Goal: Task Accomplishment & Management: Complete application form

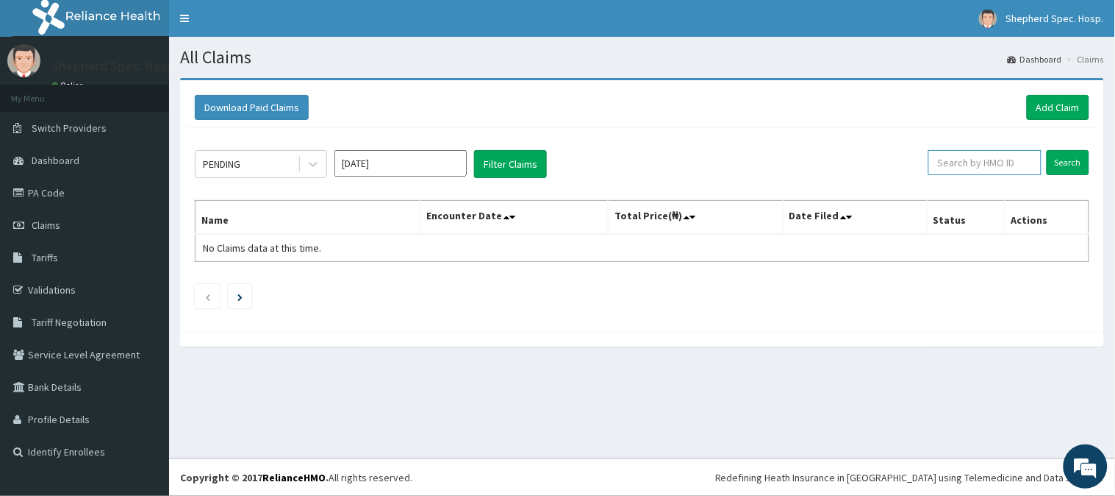
click at [1022, 164] on input "text" at bounding box center [985, 162] width 113 height 25
paste input "RUY/10036/A"
type input "RUY/10036/A"
click at [1062, 172] on input "Search" at bounding box center [1068, 162] width 43 height 25
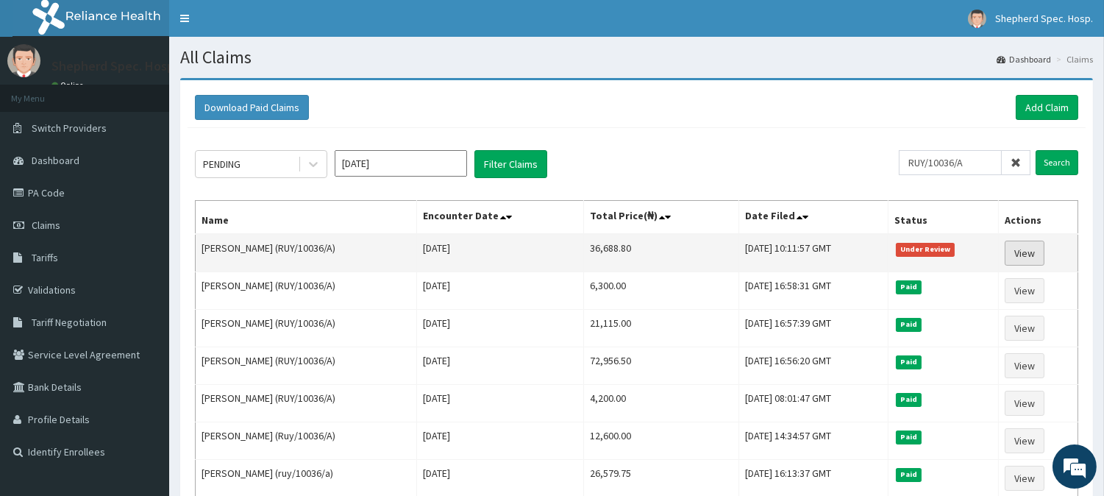
click at [1044, 251] on link "View" at bounding box center [1024, 252] width 40 height 25
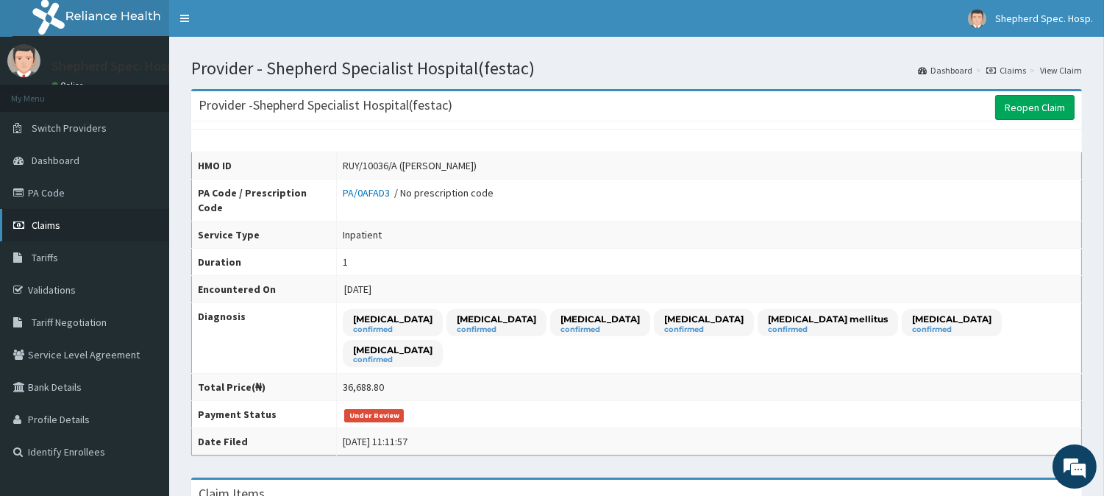
click at [37, 235] on link "Claims" at bounding box center [84, 225] width 169 height 32
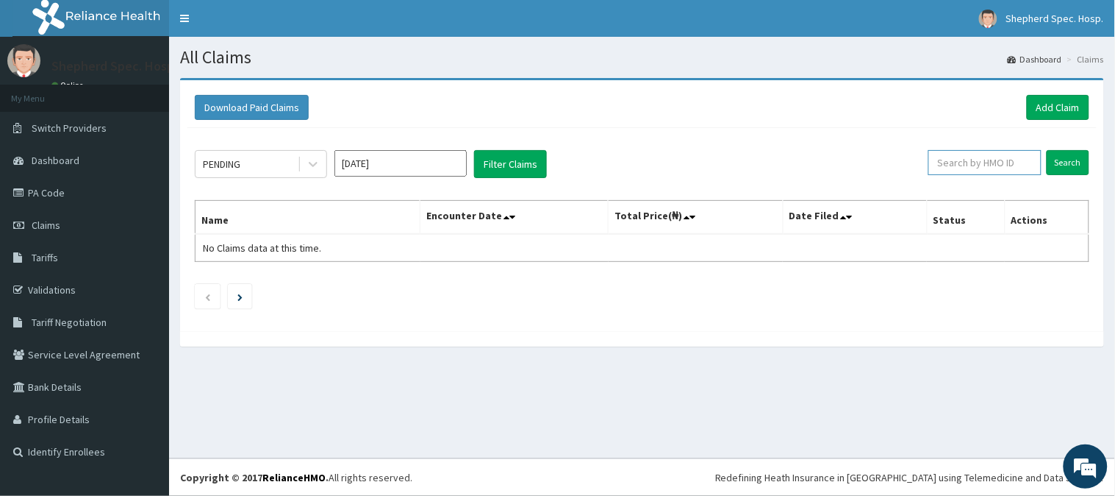
click at [991, 151] on input "text" at bounding box center [985, 162] width 113 height 25
paste input "RUY/10036/A"
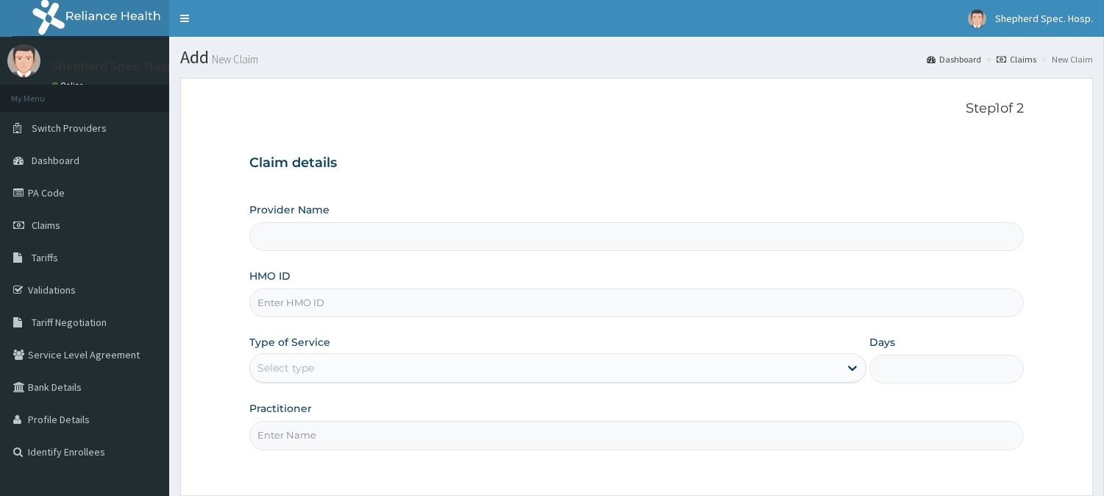
type input "RUY/10036/A"
type input "Shepherd Specialist Hospital(festac)"
type input "RUY/10036/A"
click at [397, 385] on div "Provider Name Shepherd Specialist Hospital(festac) HMO ID RUY/10036/A Type of S…" at bounding box center [636, 325] width 774 height 247
click at [408, 364] on div "Select type" at bounding box center [544, 368] width 589 height 24
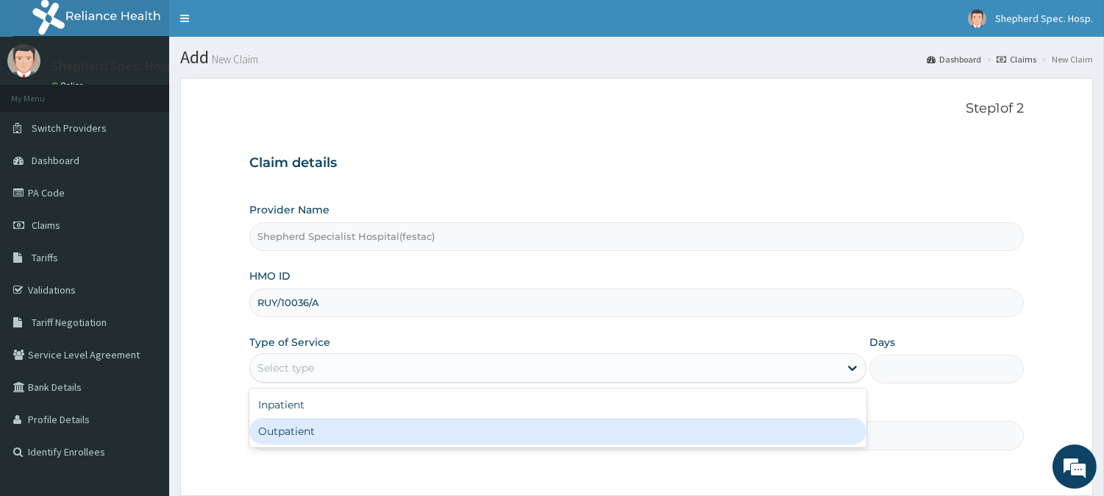
click at [331, 431] on div "Outpatient" at bounding box center [557, 431] width 617 height 26
type input "1"
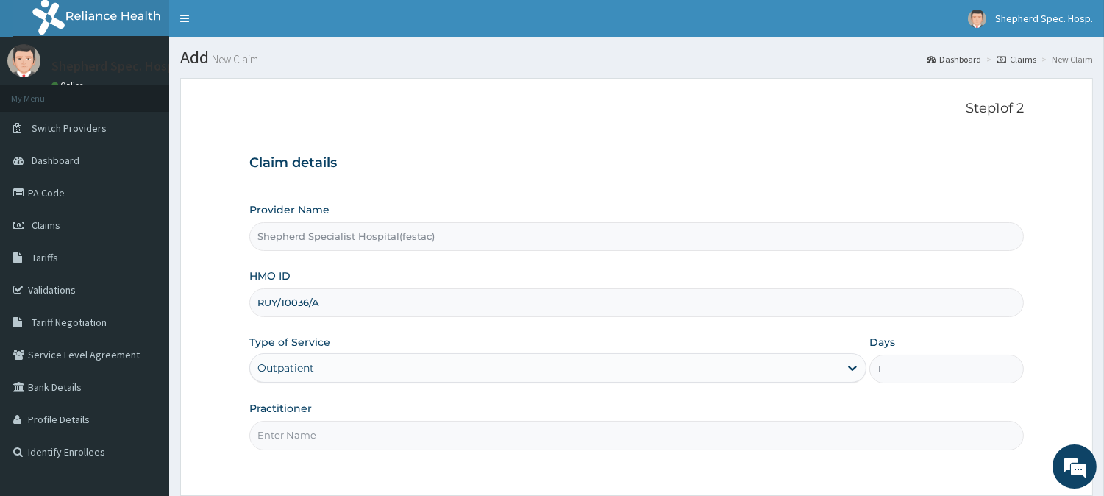
click at [331, 431] on input "Practitioner" at bounding box center [636, 435] width 774 height 29
type input "DR CHRIS"
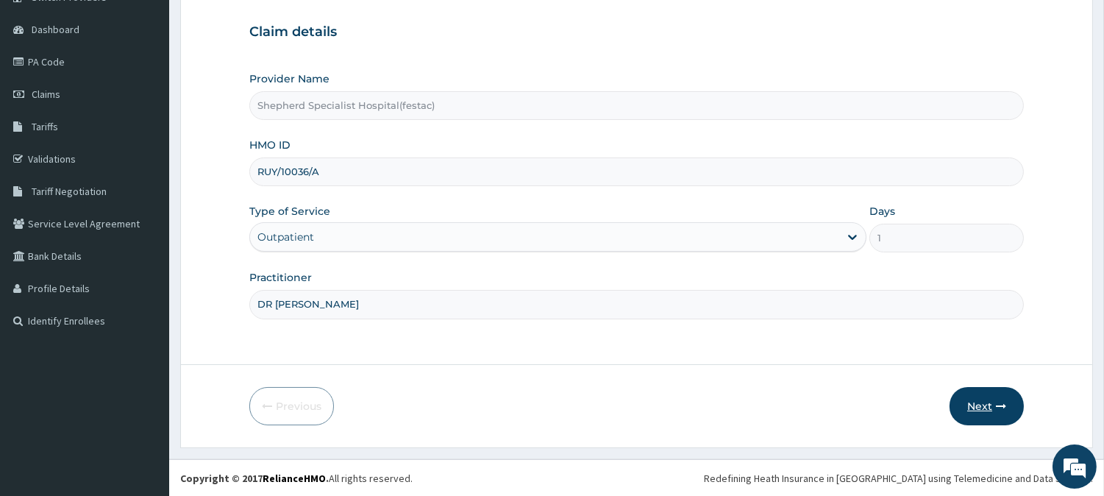
click at [997, 405] on icon "button" at bounding box center [1001, 406] width 10 height 10
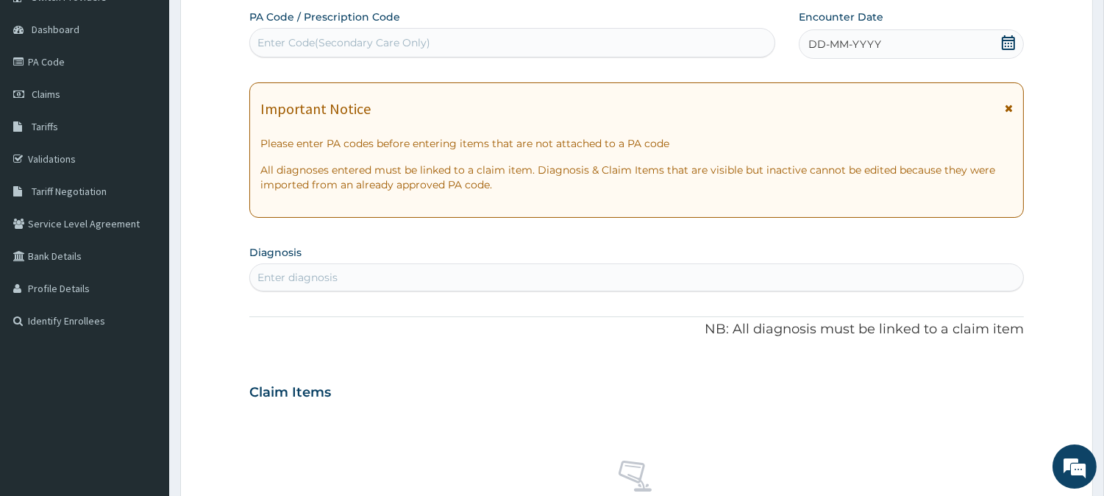
click at [1007, 47] on icon at bounding box center [1008, 42] width 15 height 15
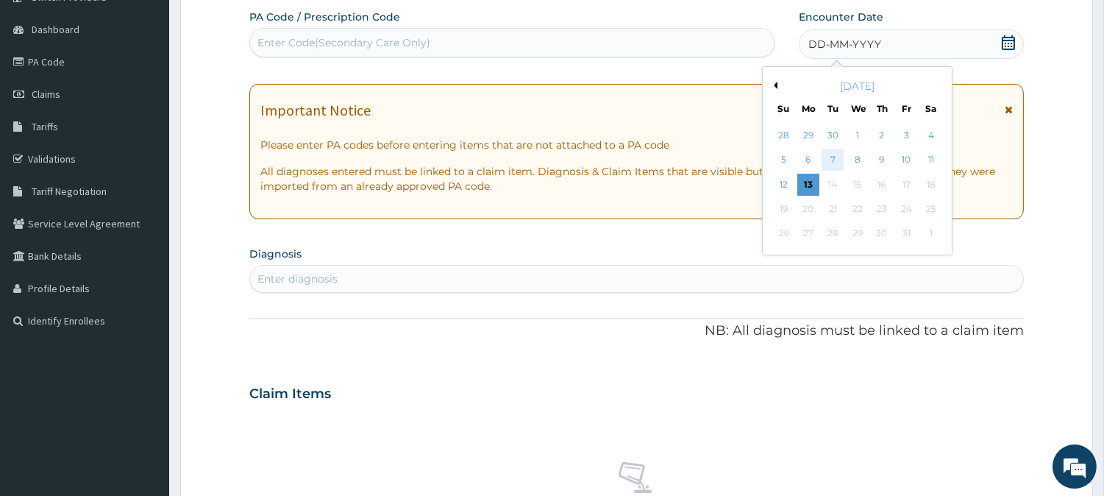
click at [825, 160] on div "7" at bounding box center [832, 160] width 22 height 22
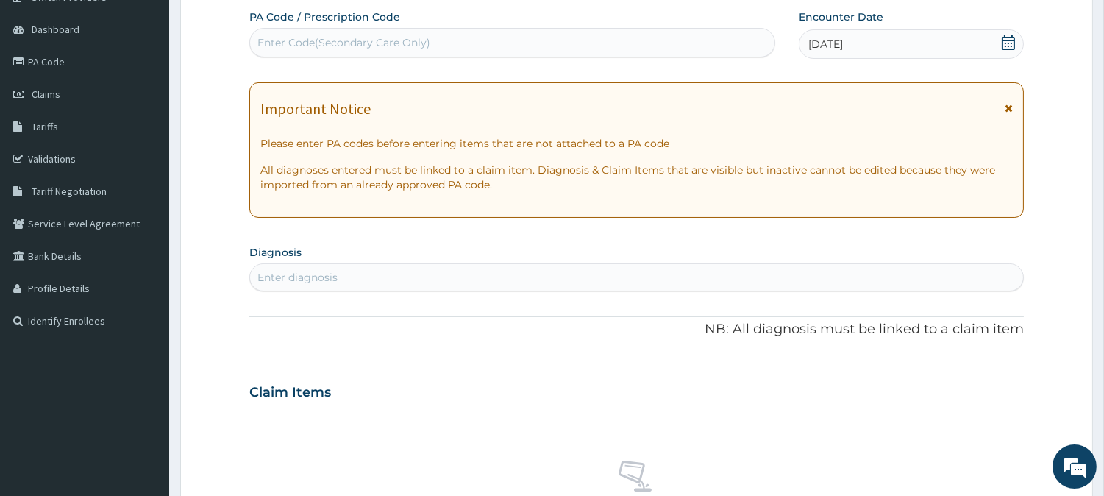
scroll to position [0, 0]
click at [265, 280] on div "Enter diagnosis" at bounding box center [297, 277] width 80 height 15
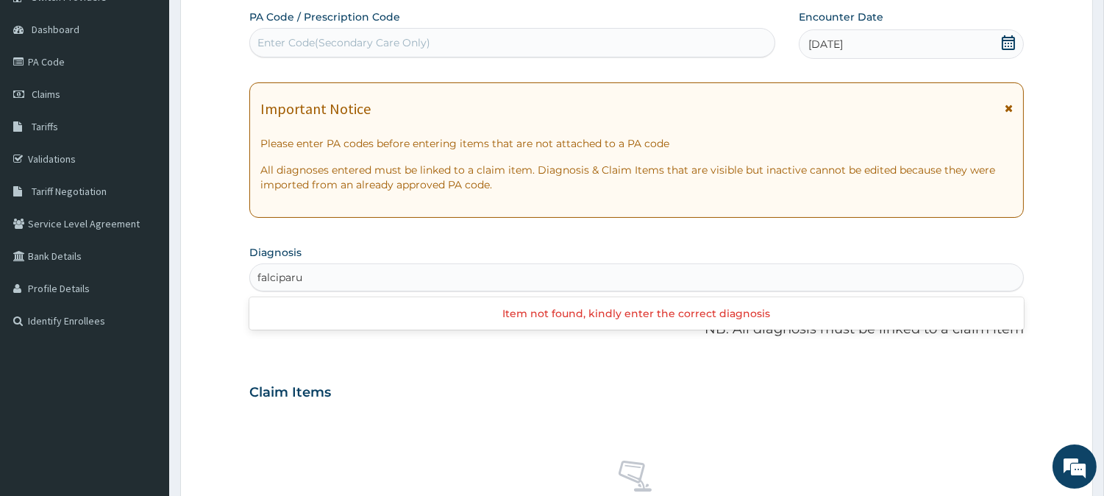
type input "falciparum"
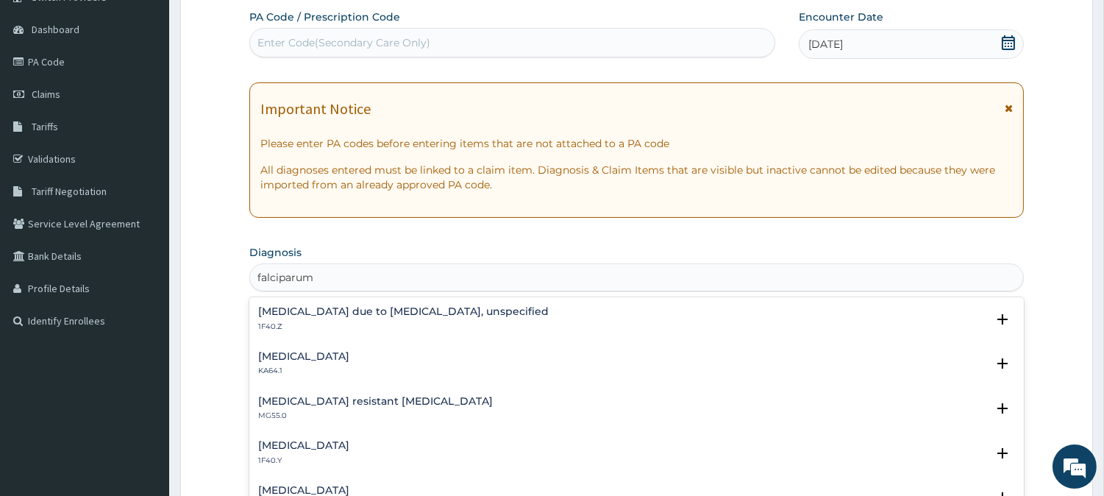
click at [274, 307] on h4 "Malaria due to Plasmodium falciparum, unspecified" at bounding box center [403, 311] width 290 height 11
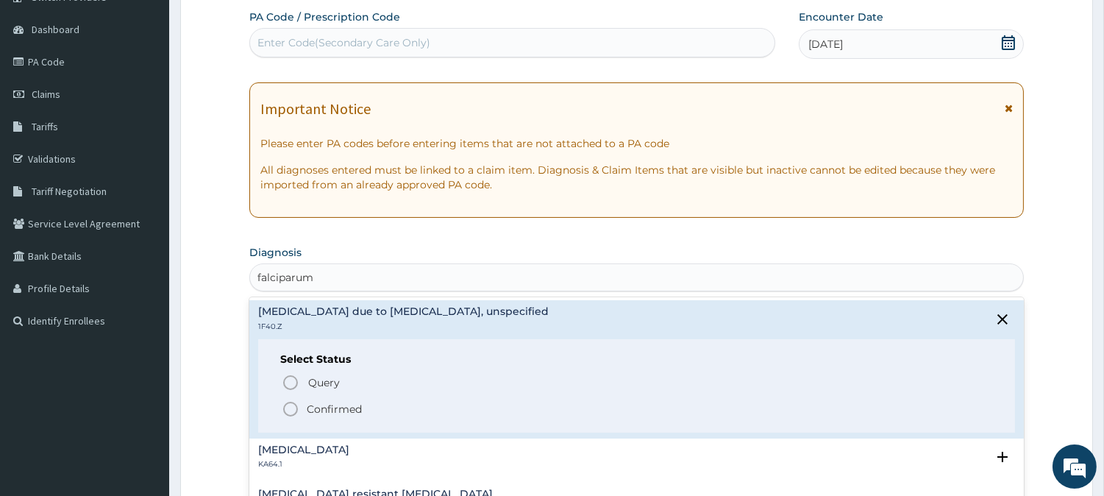
click at [287, 407] on icon "status option filled" at bounding box center [291, 409] width 18 height 18
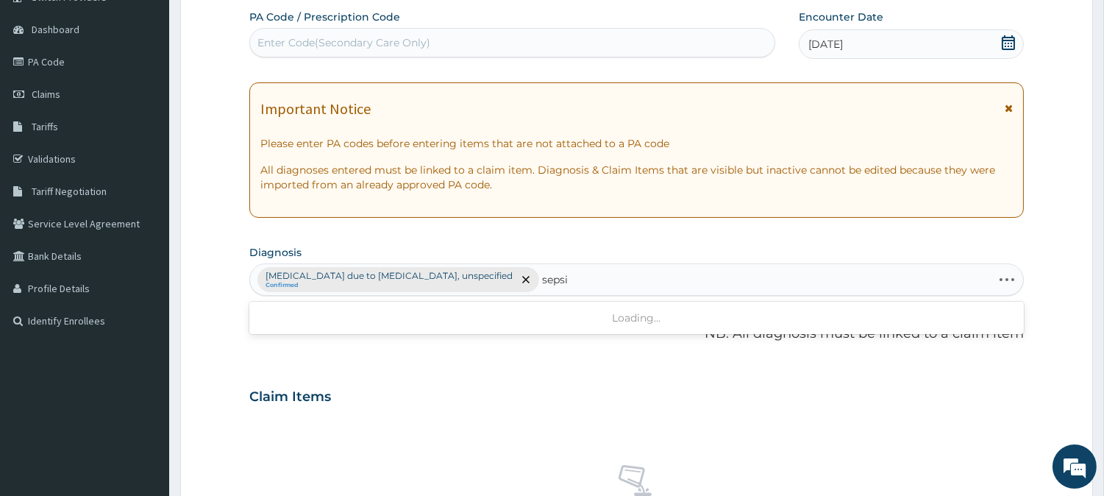
type input "sepsis"
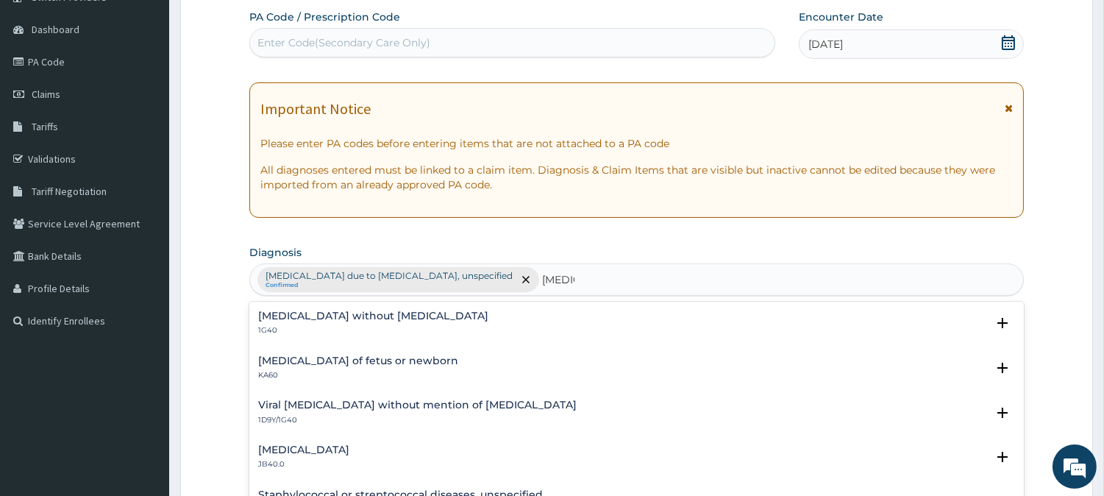
click at [358, 399] on h4 "Viral sepsis without mention of septic shock" at bounding box center [417, 404] width 318 height 11
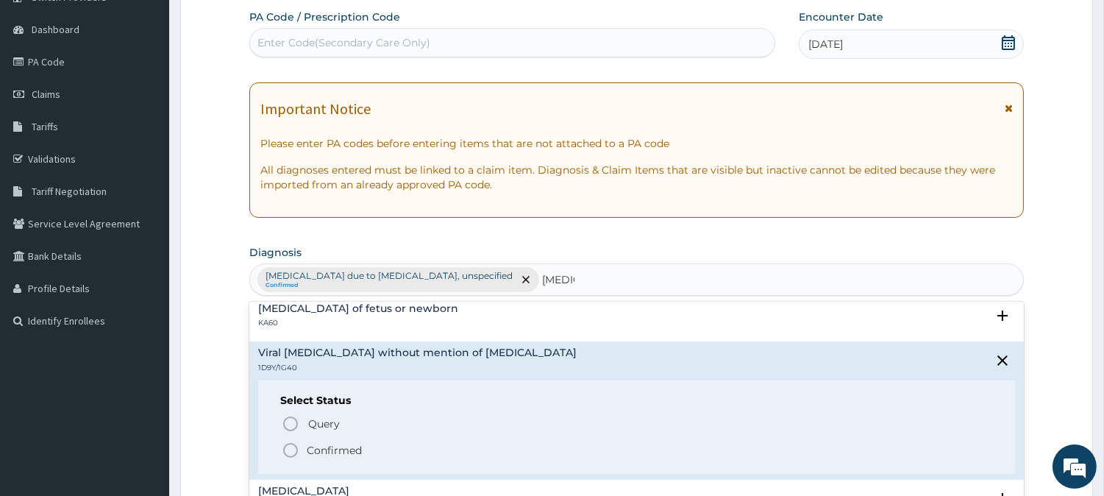
scroll to position [82, 0]
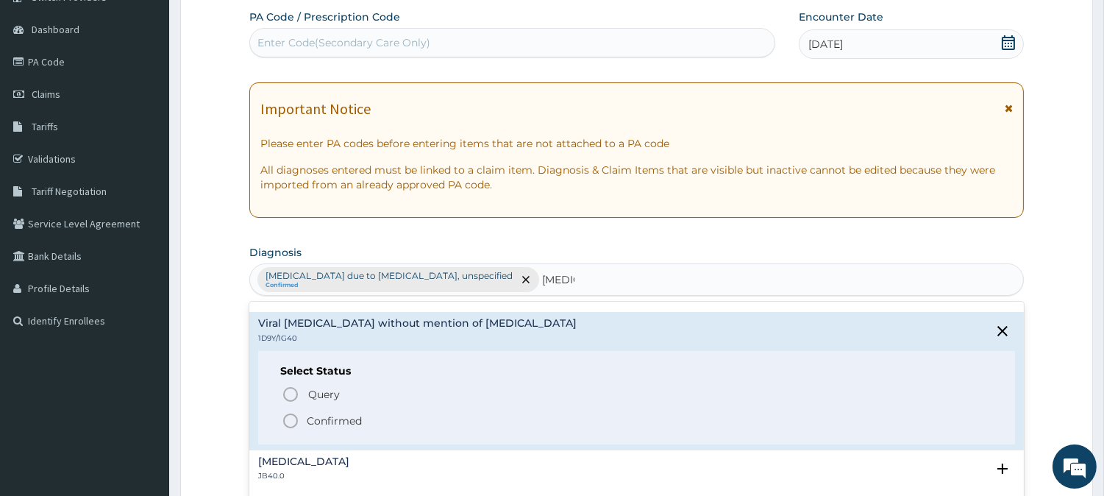
click at [285, 429] on div "Select Status Query Query covers suspected (?), Keep in view (kiv), Ruled out (…" at bounding box center [636, 397] width 757 height 93
click at [285, 424] on circle "status option filled" at bounding box center [290, 420] width 13 height 13
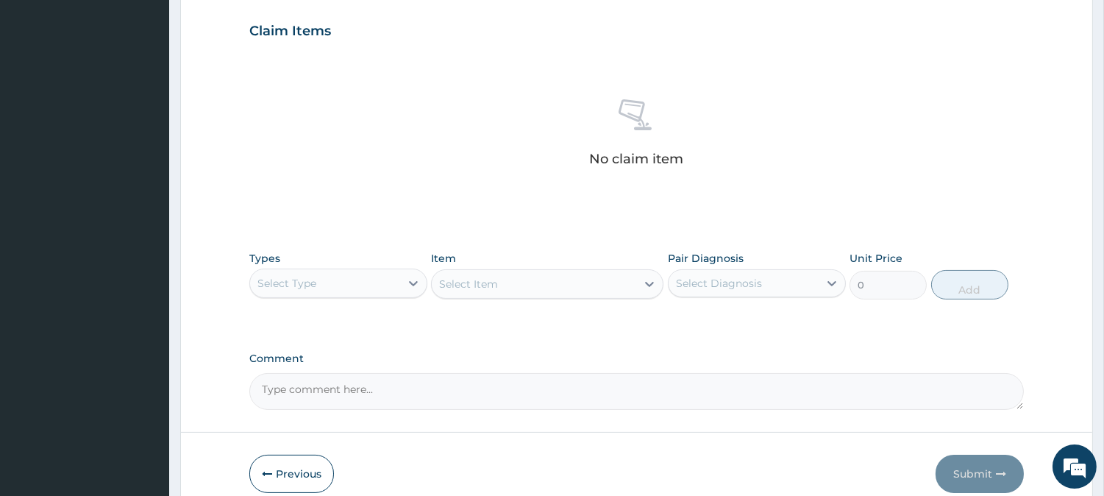
scroll to position [540, 0]
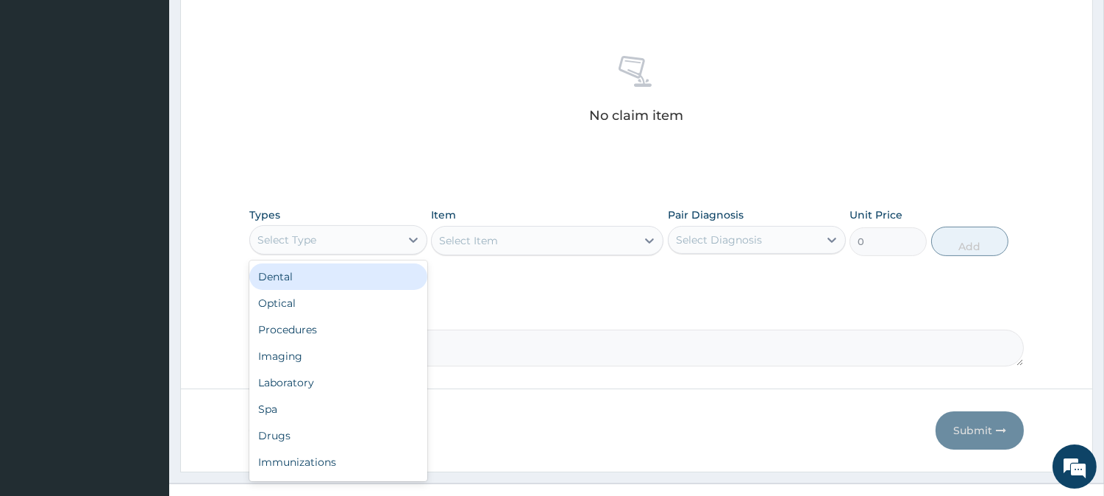
click at [328, 247] on div "Select Type" at bounding box center [325, 240] width 150 height 24
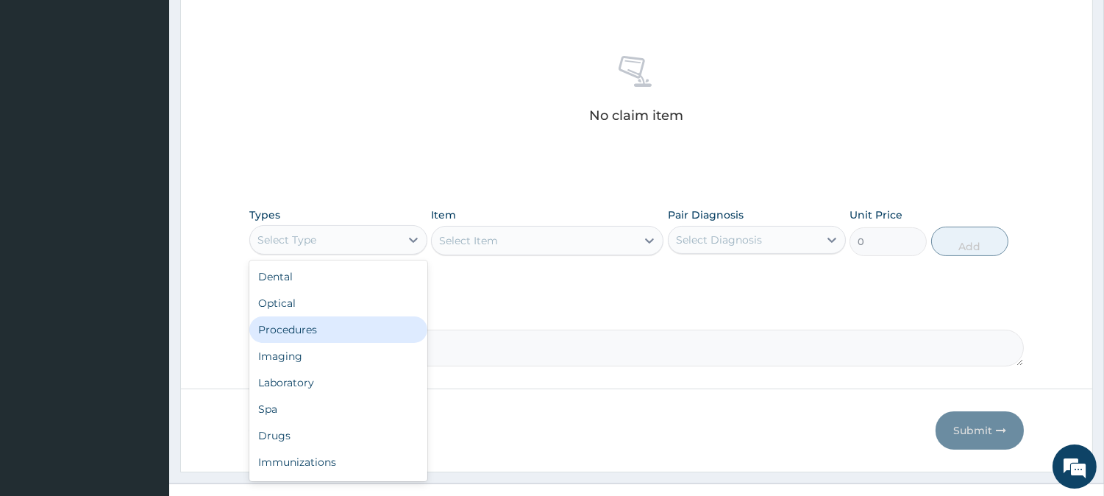
click at [307, 324] on div "Procedures" at bounding box center [338, 329] width 178 height 26
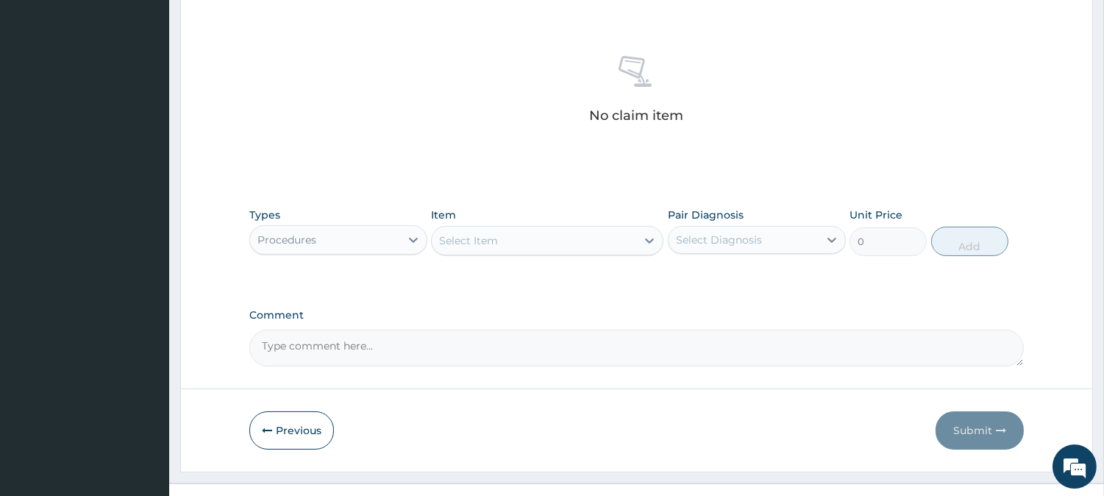
click at [533, 226] on div "Select Item" at bounding box center [547, 240] width 232 height 29
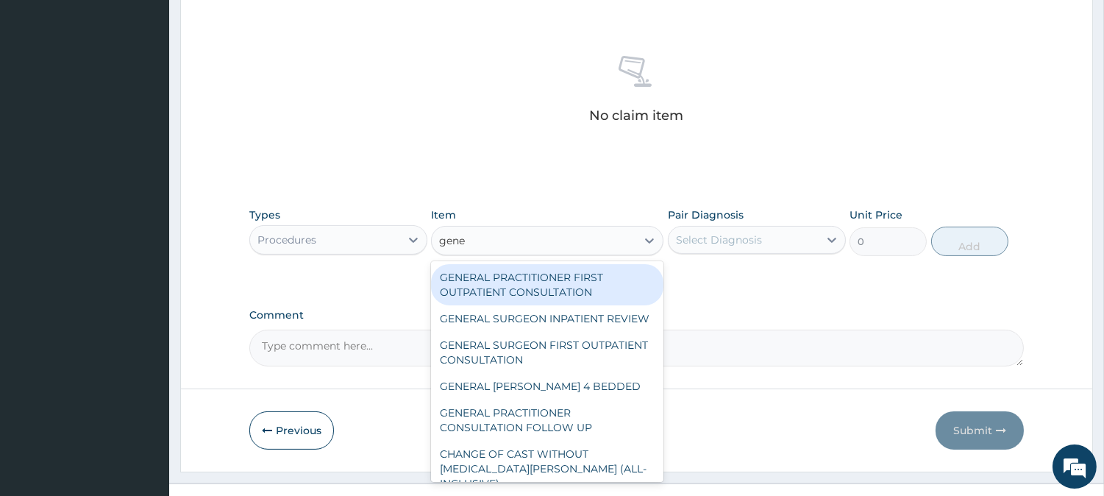
type input "gener"
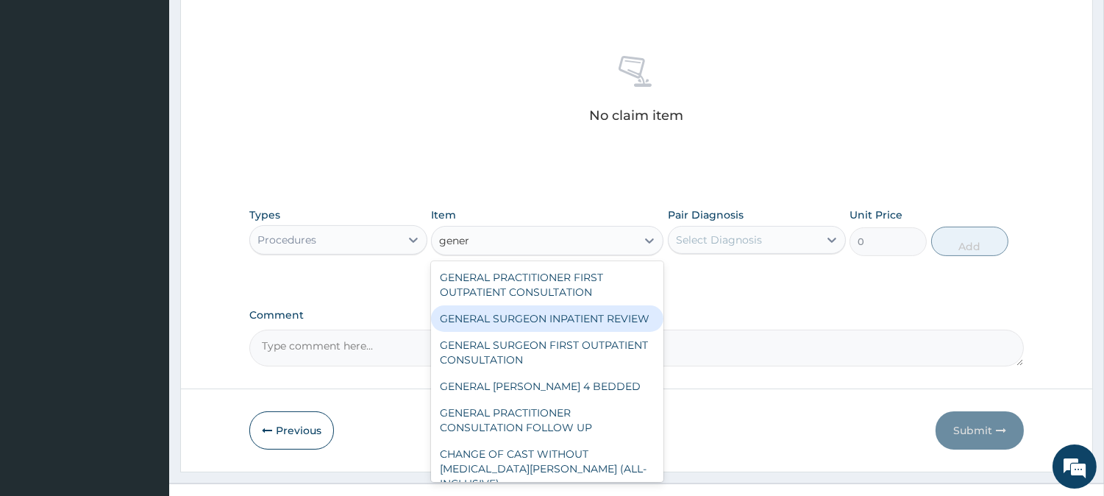
click at [554, 321] on div "GENERAL SURGEON INPATIENT REVIEW" at bounding box center [547, 318] width 232 height 26
type input "22500"
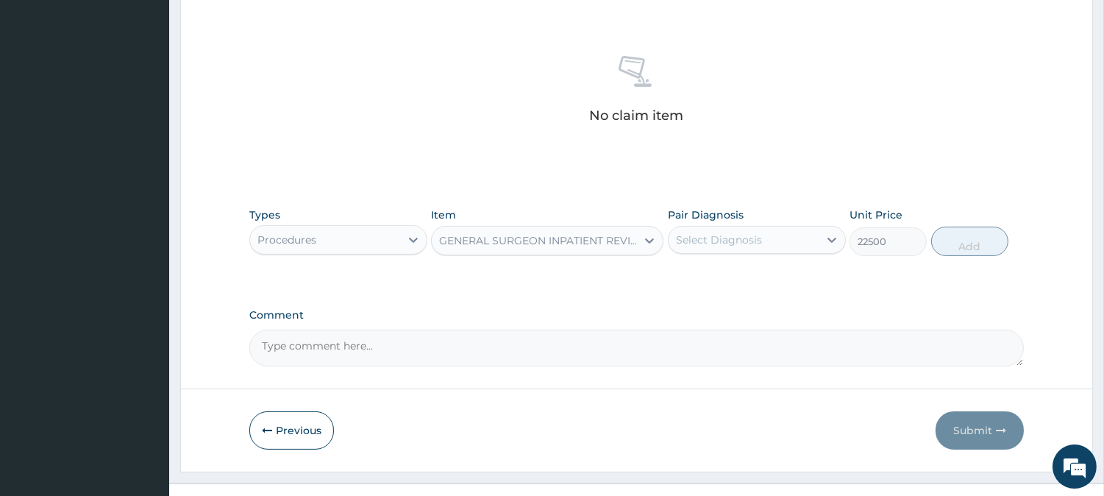
click at [568, 251] on div "GENERAL SURGEON INPATIENT REVIEW" at bounding box center [534, 241] width 204 height 24
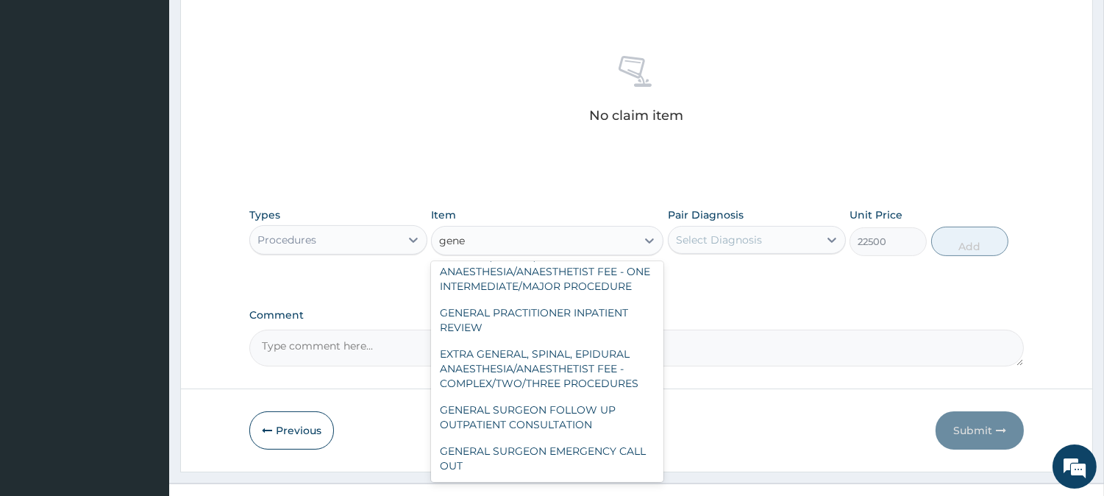
scroll to position [0, 0]
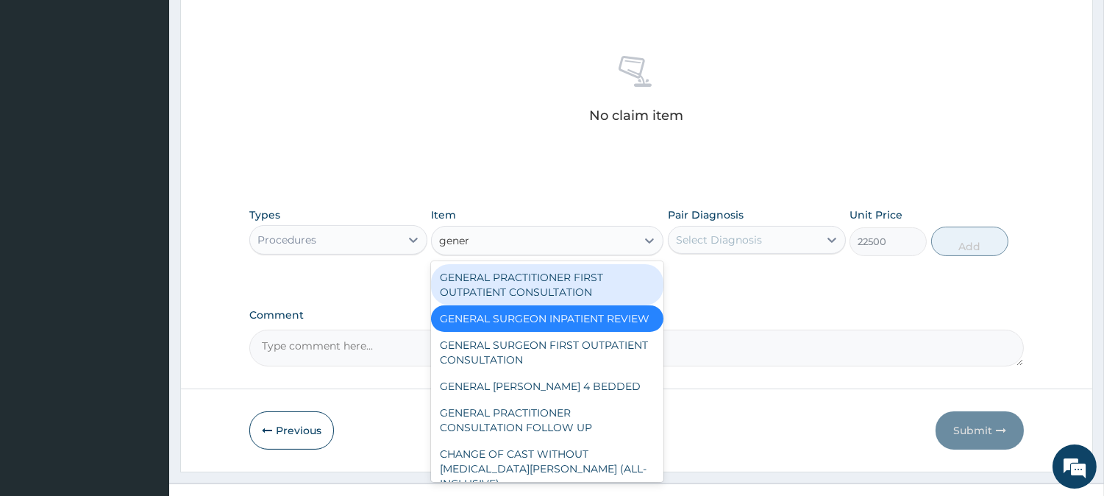
type input "genera"
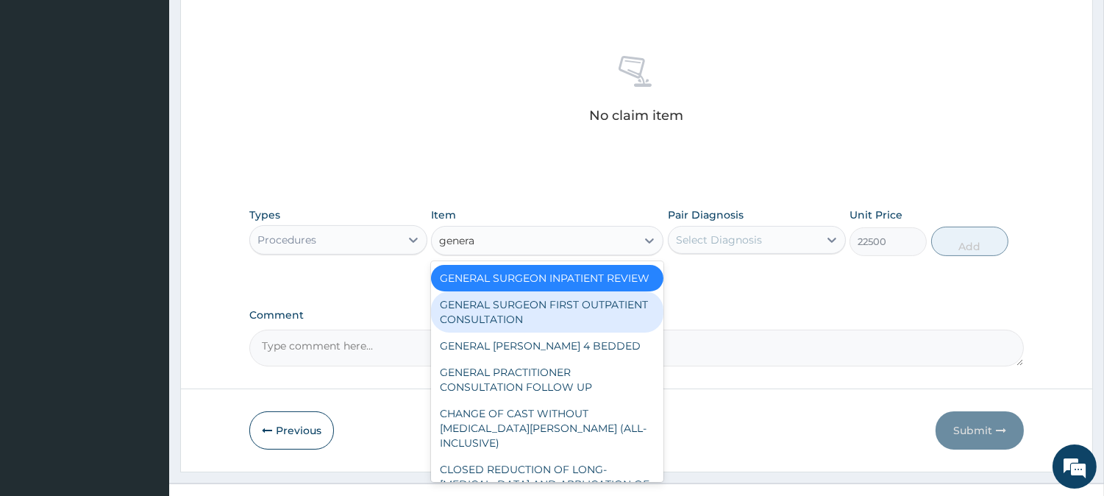
scroll to position [82, 0]
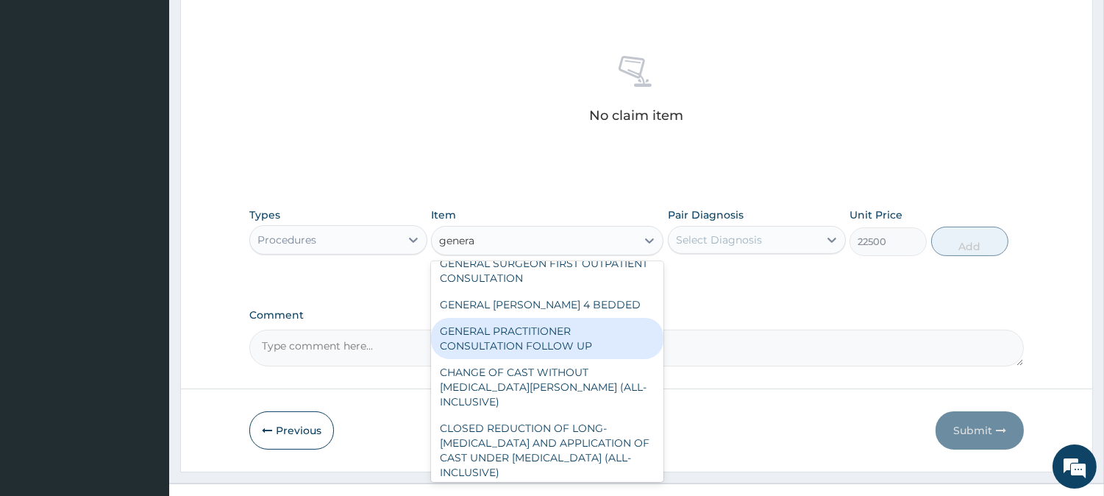
click at [569, 342] on div "GENERAL PRACTITIONER CONSULTATION FOLLOW UP" at bounding box center [547, 338] width 232 height 41
type input "2250"
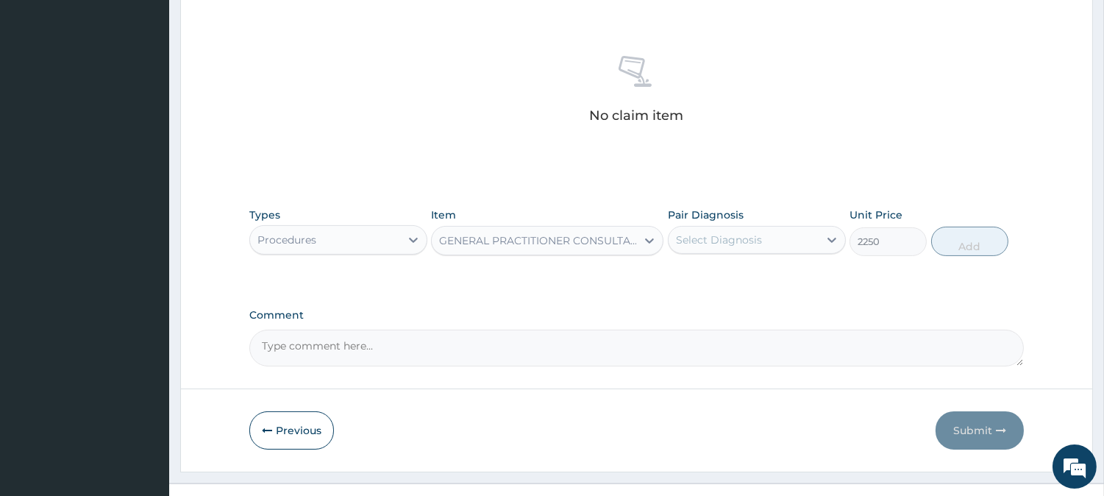
click at [767, 215] on div "Pair Diagnosis Select Diagnosis" at bounding box center [757, 231] width 178 height 49
click at [765, 223] on div "Pair Diagnosis Select Diagnosis" at bounding box center [757, 231] width 178 height 49
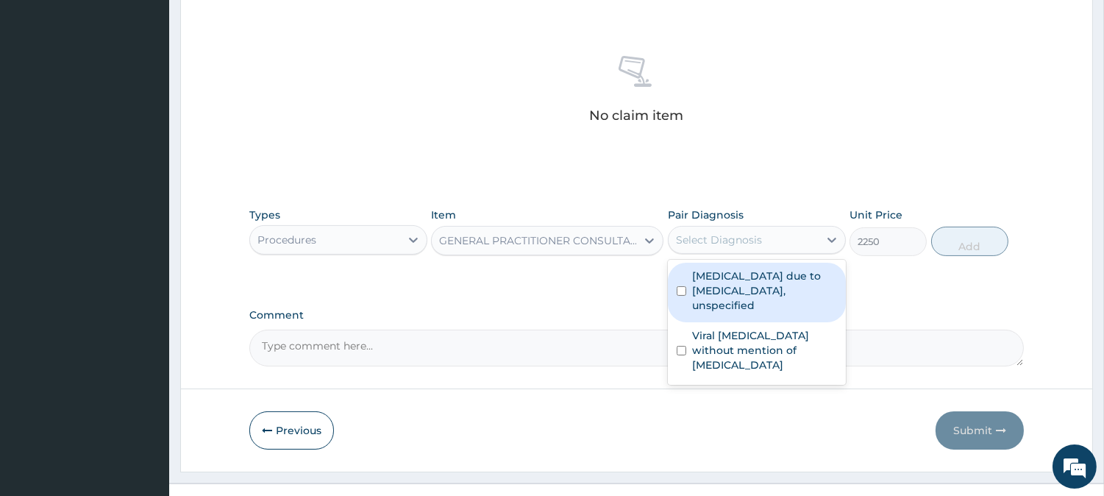
click at [767, 251] on div "Select Diagnosis" at bounding box center [743, 240] width 150 height 24
click at [765, 262] on div "Malaria due to Plasmodium falciparum, unspecified" at bounding box center [757, 292] width 178 height 60
checkbox input "true"
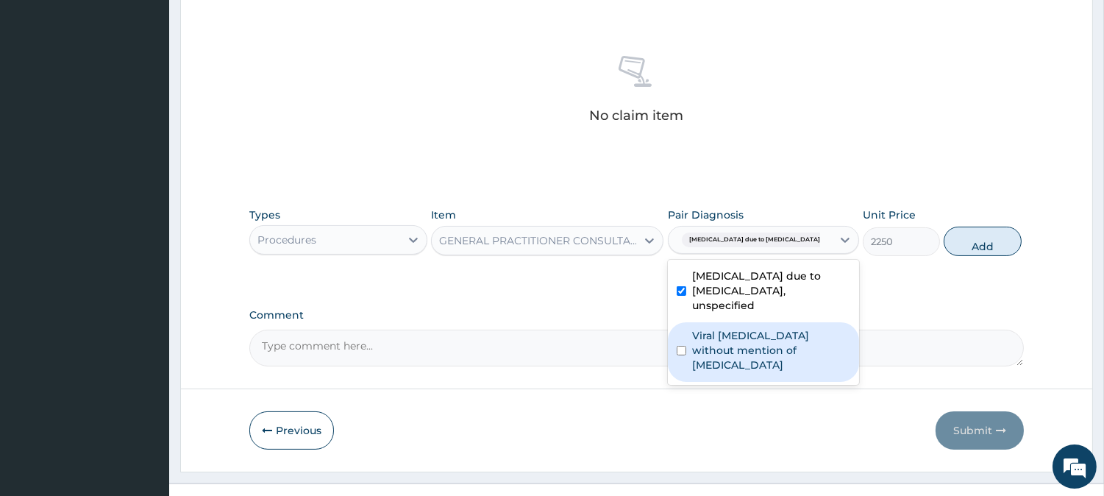
click at [754, 328] on label "Viral sepsis without mention of septic shock" at bounding box center [771, 350] width 158 height 44
checkbox input "true"
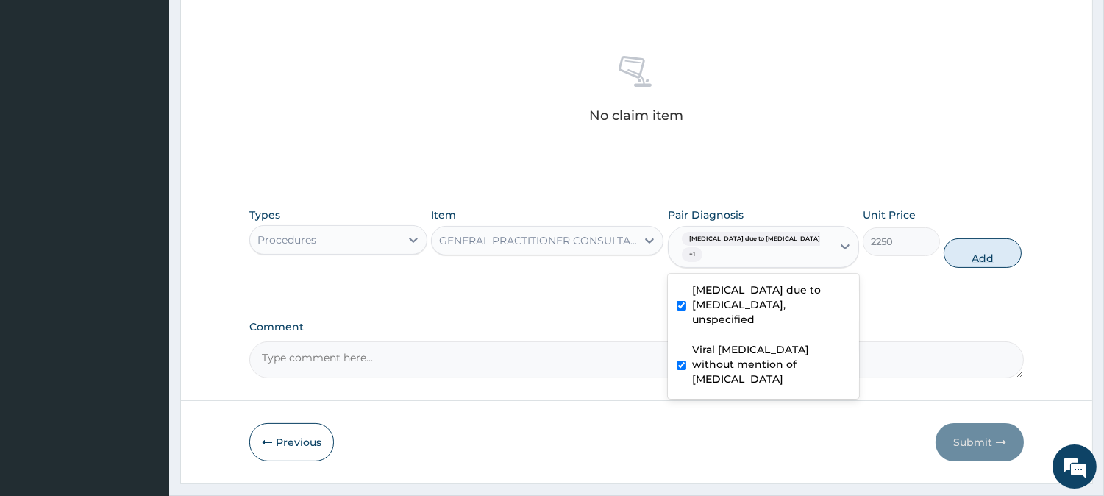
click at [968, 254] on button "Add" at bounding box center [981, 252] width 77 height 29
type input "0"
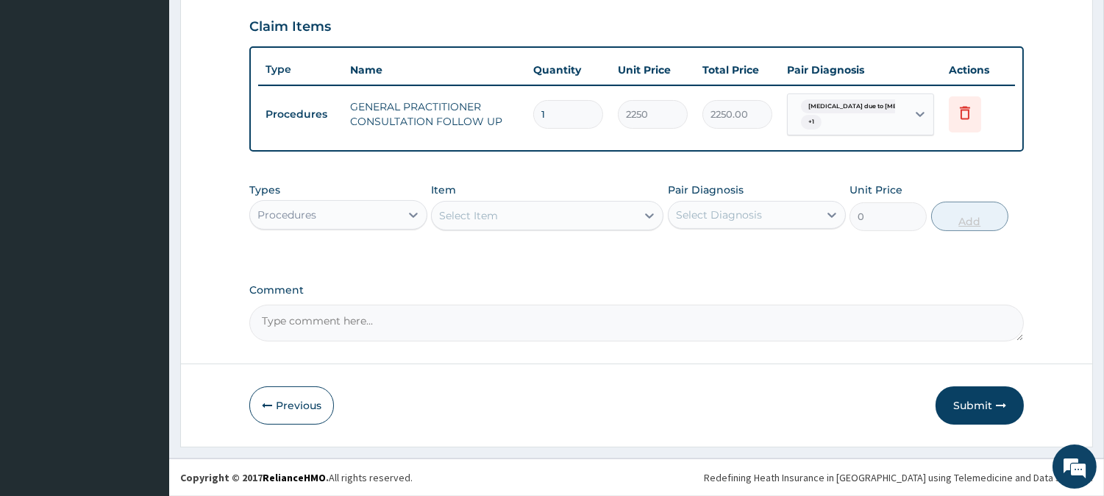
scroll to position [499, 0]
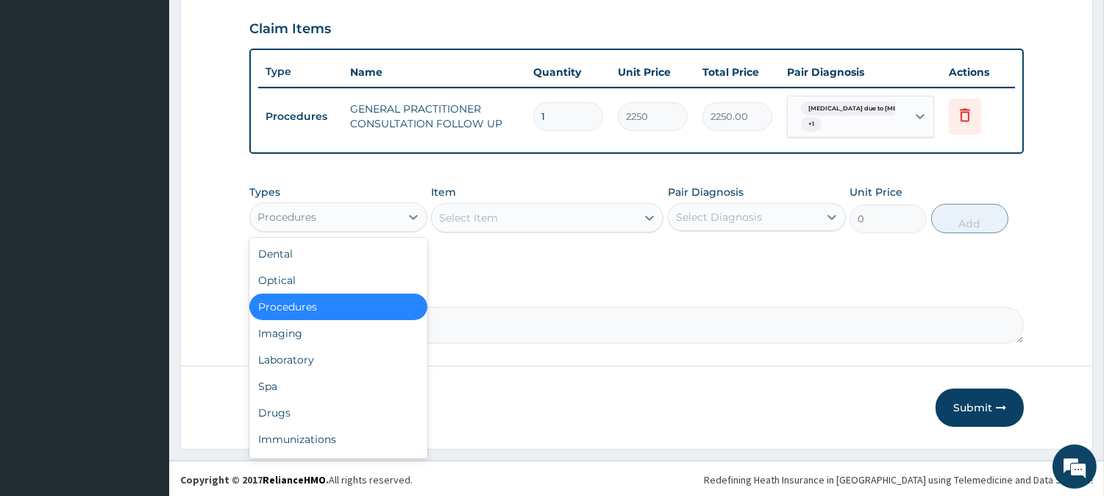
click at [328, 226] on div "Procedures" at bounding box center [338, 216] width 178 height 29
click at [303, 417] on div "Drugs" at bounding box center [338, 412] width 178 height 26
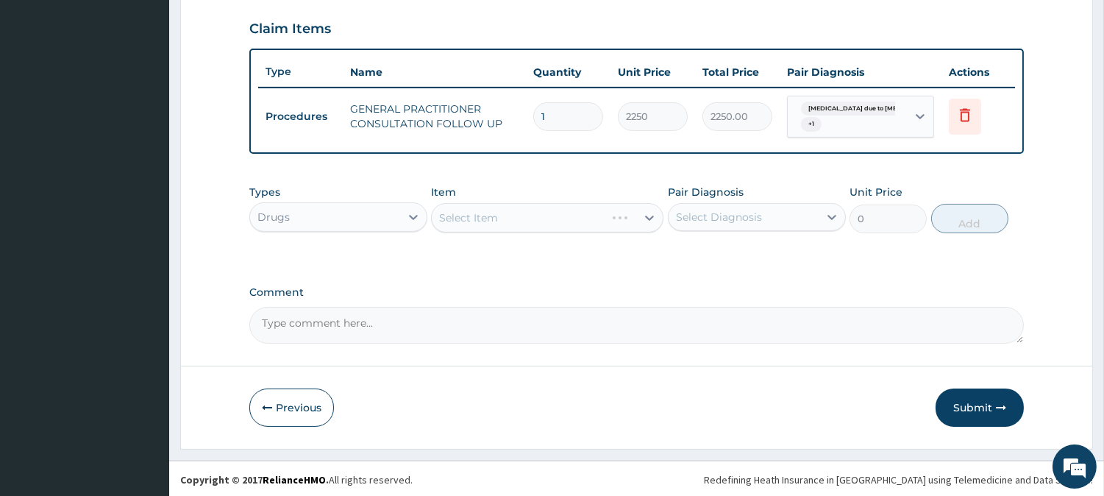
click at [525, 204] on div "Select Item" at bounding box center [547, 217] width 232 height 29
click at [511, 208] on div "Select Item" at bounding box center [547, 217] width 232 height 29
click at [511, 209] on div "Select Item" at bounding box center [534, 218] width 204 height 24
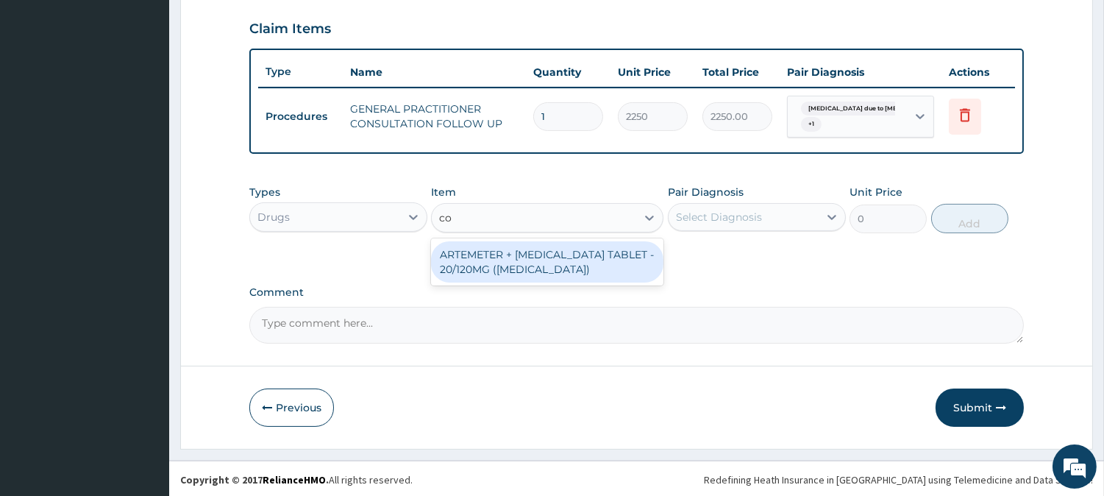
type input "c"
type input "lonart"
click at [493, 270] on div "ARTEMETER + LUMEFANTRINE TABLET - 80/480MG (LONART DS)" at bounding box center [547, 261] width 232 height 41
type input "672"
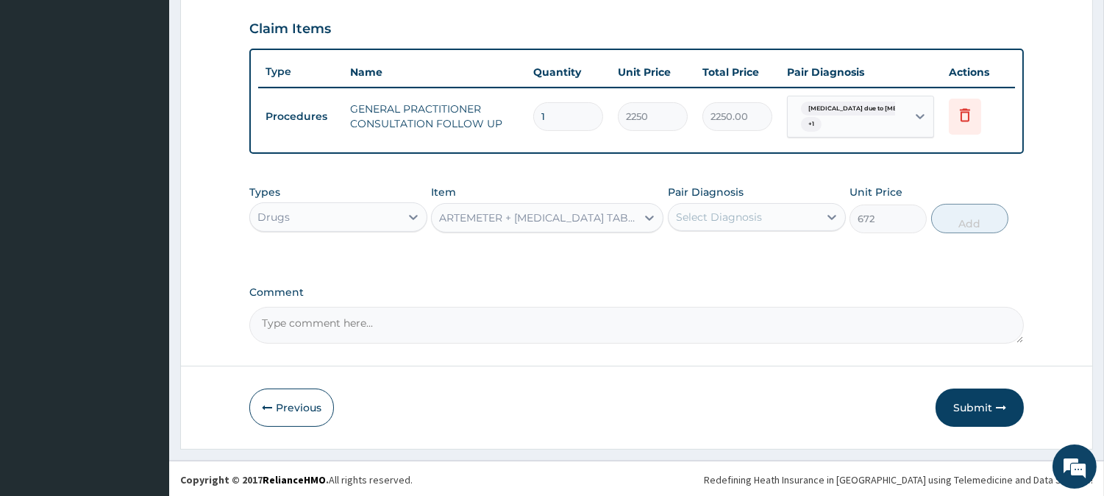
click at [708, 213] on div "Select Diagnosis" at bounding box center [719, 217] width 86 height 15
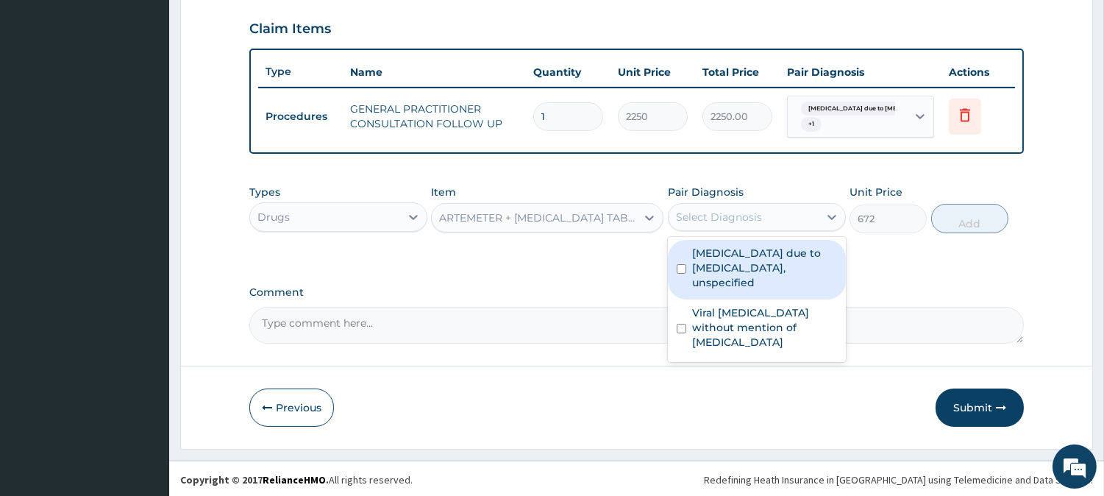
click at [710, 251] on label "Malaria due to Plasmodium falciparum, unspecified" at bounding box center [764, 268] width 145 height 44
checkbox input "true"
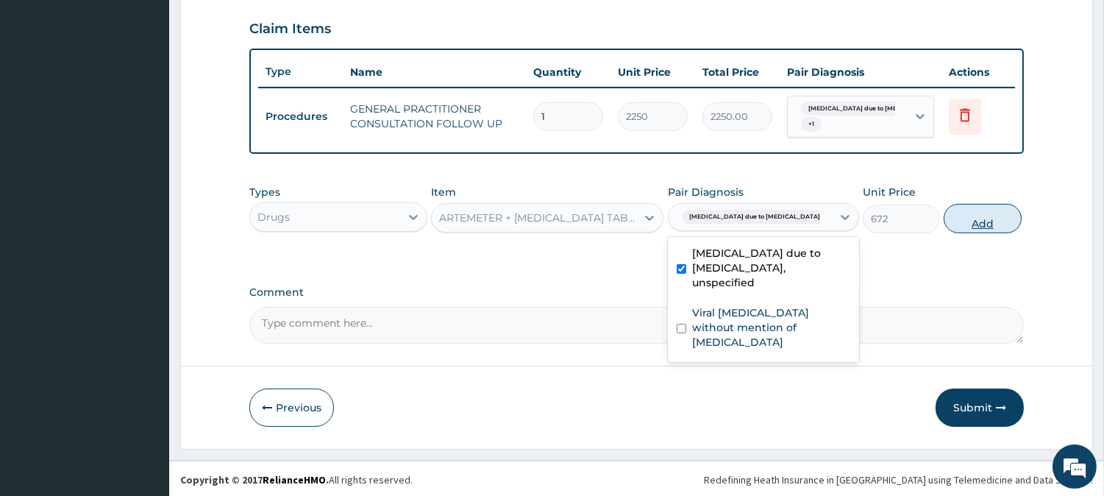
click at [947, 224] on button "Add" at bounding box center [981, 218] width 77 height 29
type input "0"
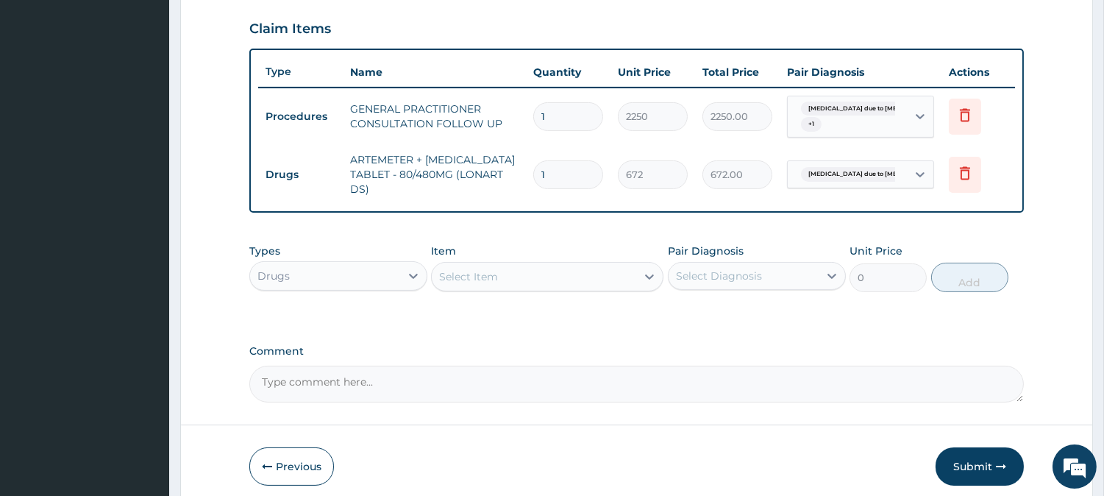
type input "0.00"
type input "6"
type input "4032.00"
type input "6"
click at [553, 272] on div "Select Item" at bounding box center [534, 277] width 204 height 24
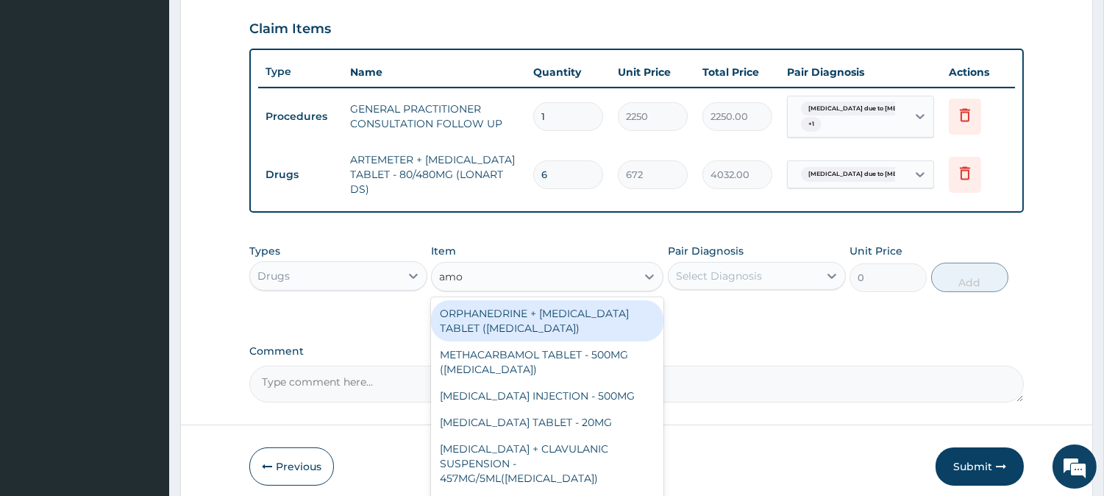
type input "amox"
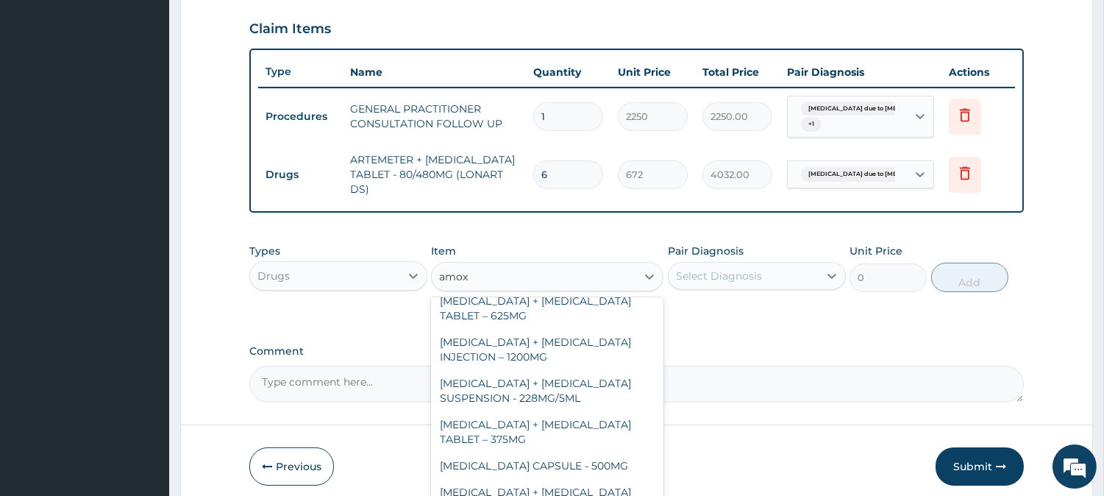
scroll to position [408, 0]
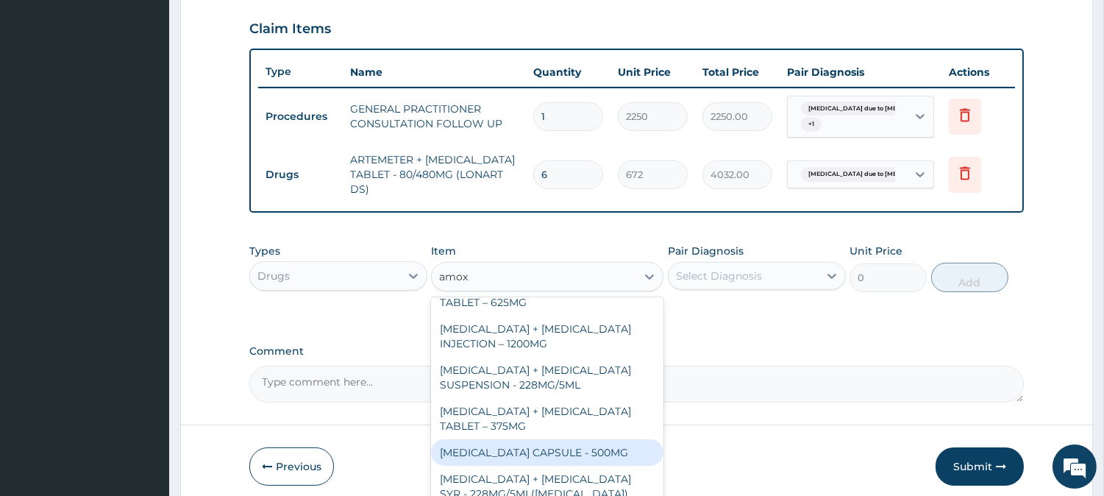
drag, startPoint x: 565, startPoint y: 430, endPoint x: 564, endPoint y: 423, distance: 7.4
click at [564, 439] on div "AMOXICILLIN CAPSULE - 500MG" at bounding box center [547, 452] width 232 height 26
type input "128"
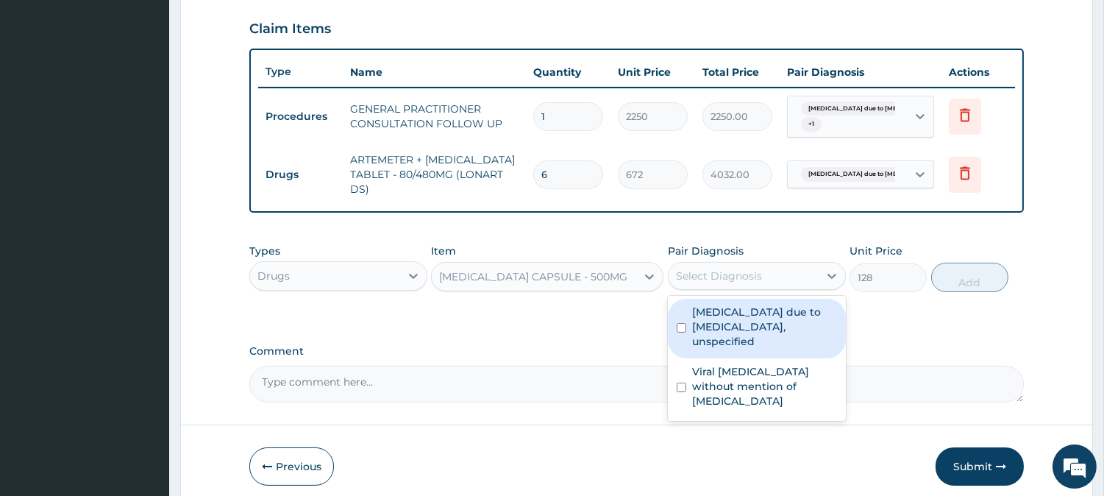
click at [711, 277] on div "Select Diagnosis" at bounding box center [719, 275] width 86 height 15
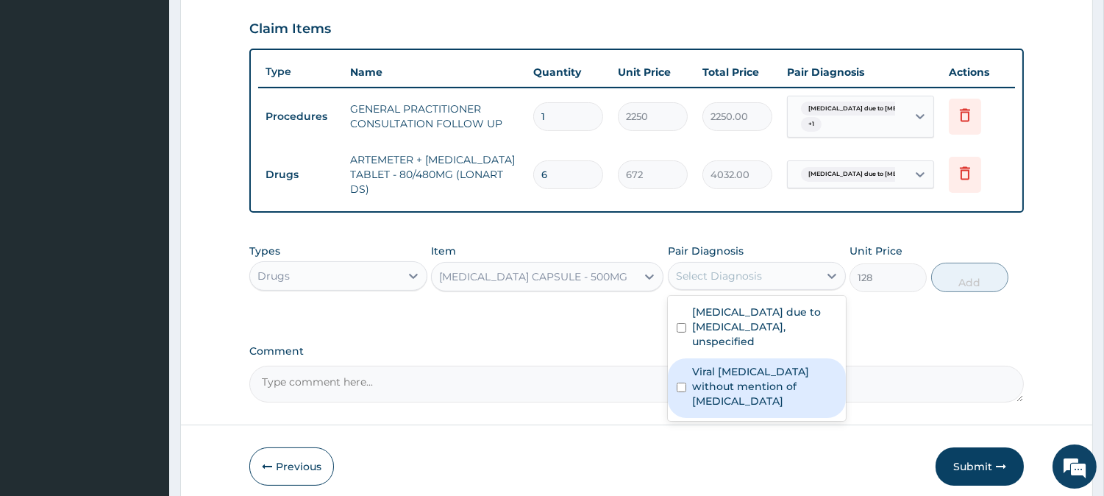
click at [707, 364] on label "Viral sepsis without mention of septic shock" at bounding box center [764, 386] width 145 height 44
checkbox input "true"
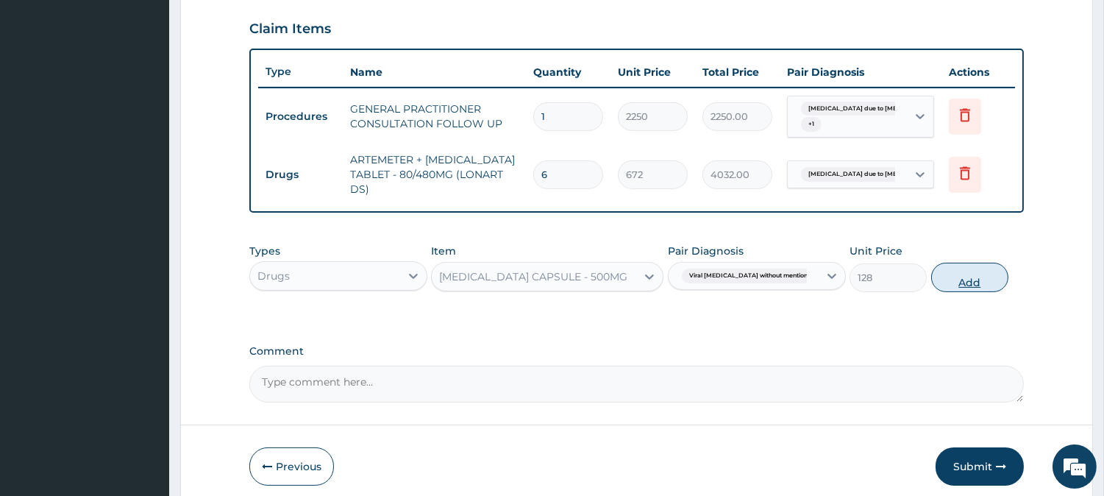
click at [954, 277] on button "Add" at bounding box center [969, 276] width 77 height 29
type input "0"
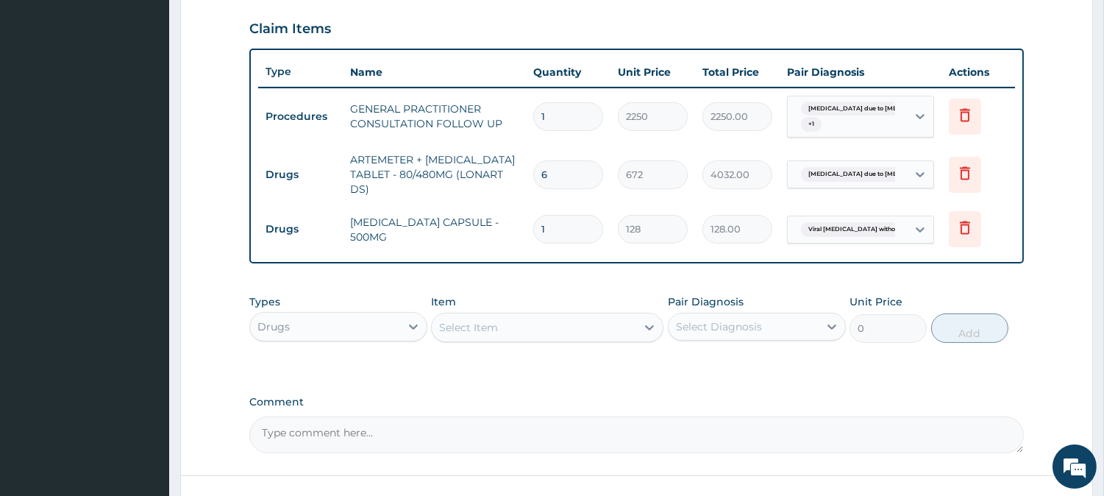
type input "15"
type input "1920.00"
type input "15"
click at [453, 327] on div "Select Item" at bounding box center [468, 327] width 59 height 15
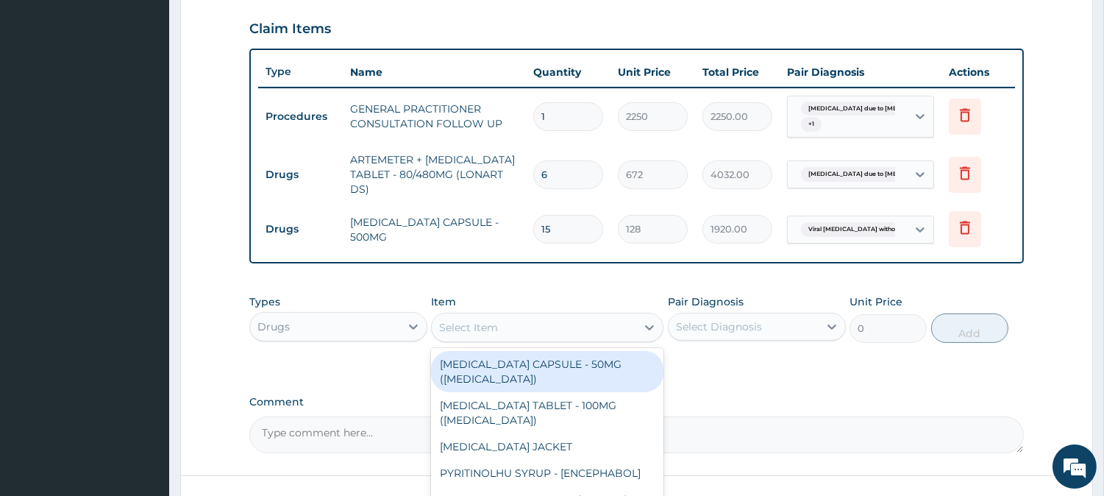
type input "o"
type input "paraceta"
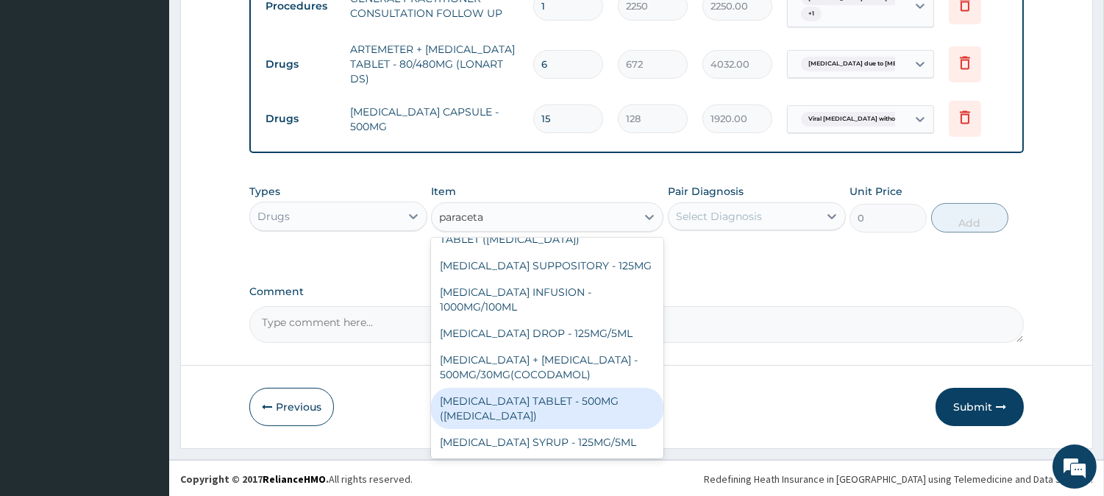
scroll to position [111, 0]
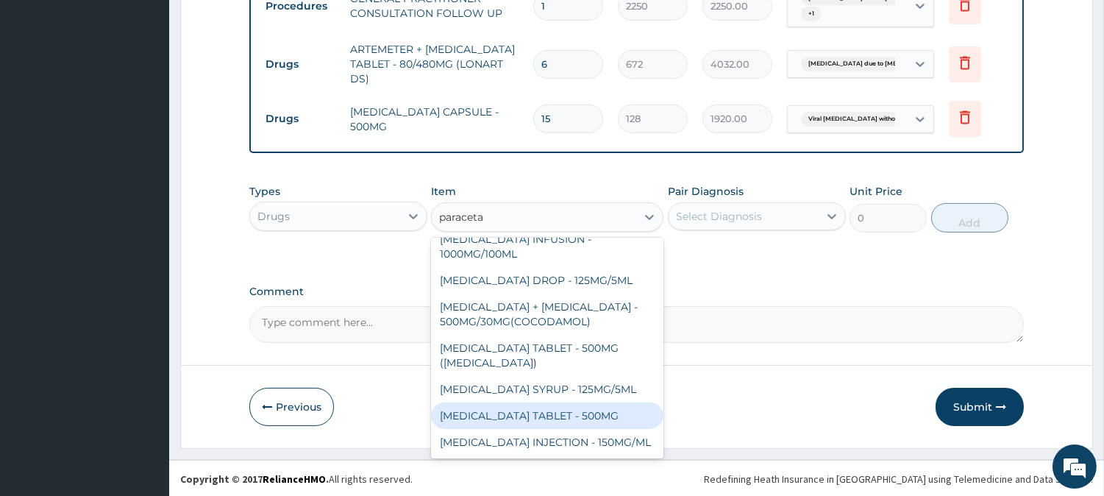
click at [572, 402] on div "PARACETAMOL TABLET - 500MG" at bounding box center [547, 415] width 232 height 26
type input "38.400000000000006"
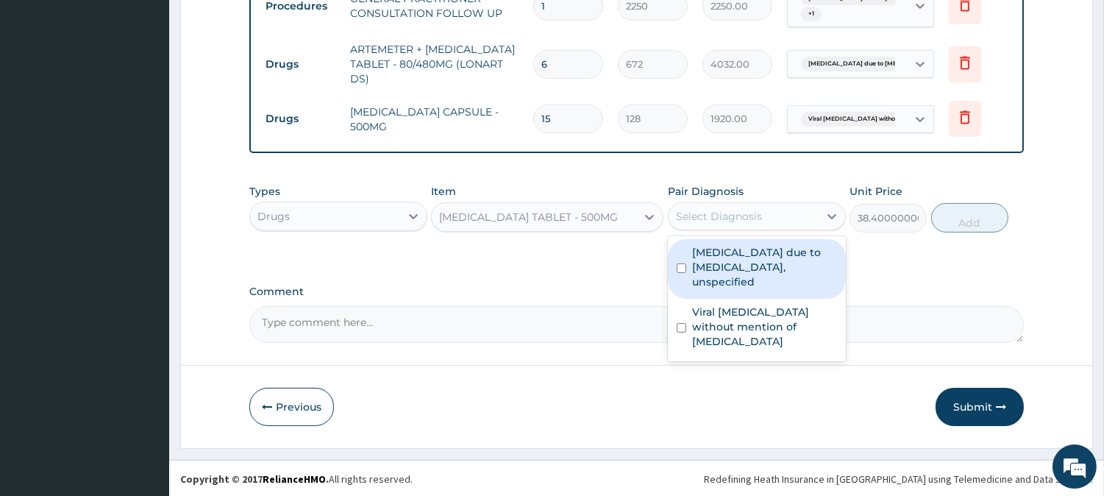
click at [711, 204] on div "Select Diagnosis" at bounding box center [743, 216] width 150 height 24
click at [730, 265] on label "Malaria due to Plasmodium falciparum, unspecified" at bounding box center [764, 267] width 145 height 44
checkbox input "true"
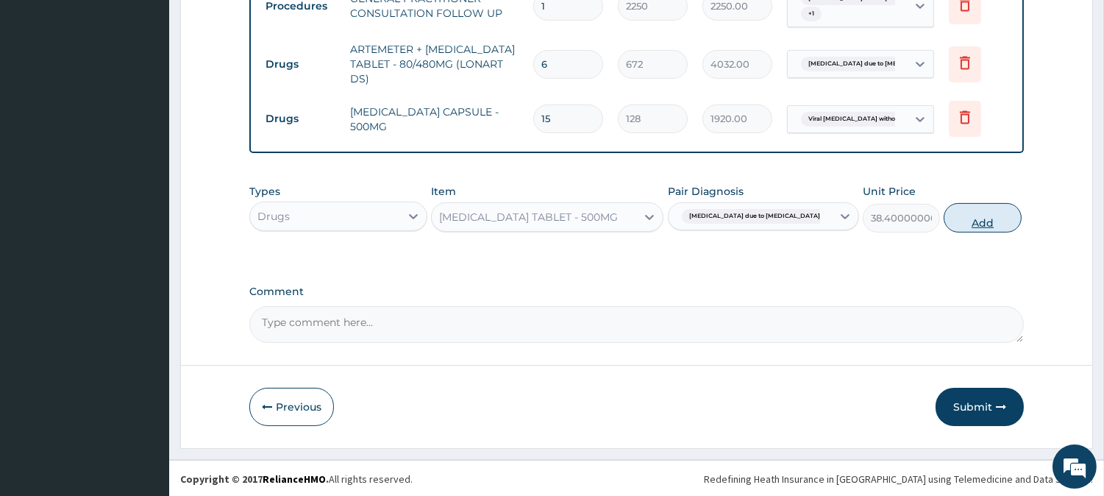
click at [945, 207] on button "Add" at bounding box center [981, 217] width 77 height 29
type input "0"
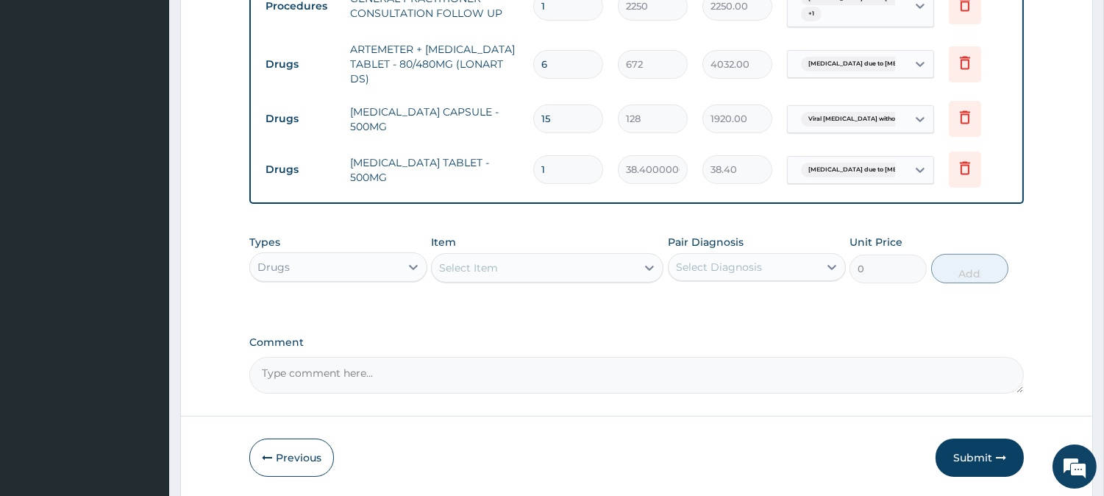
type input "18"
type input "691.20"
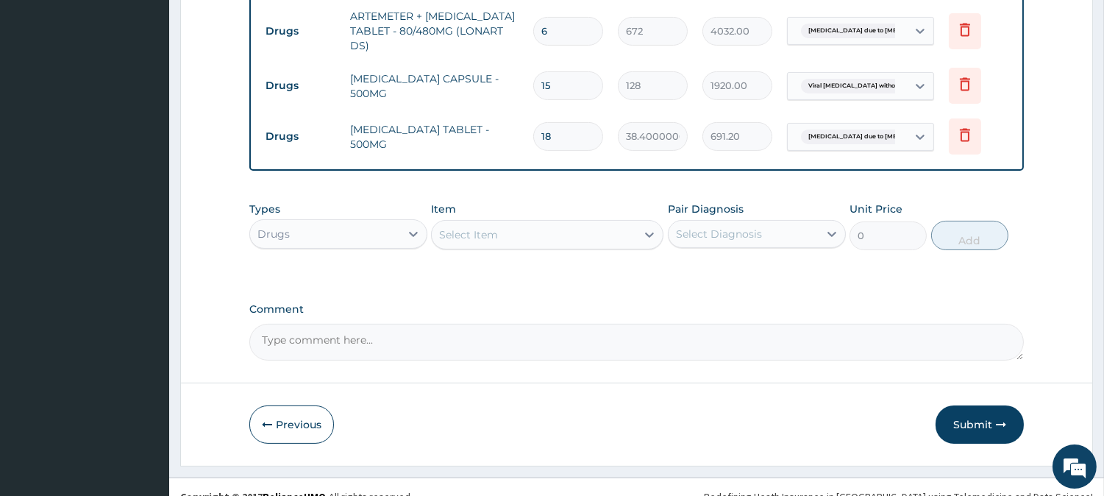
scroll to position [660, 0]
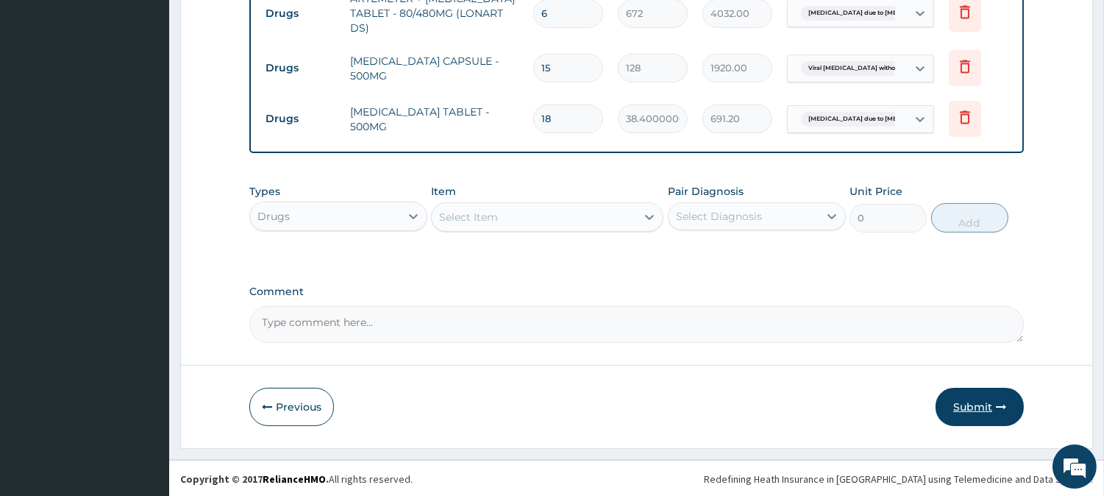
type input "18"
click at [982, 420] on button "Submit" at bounding box center [979, 406] width 88 height 38
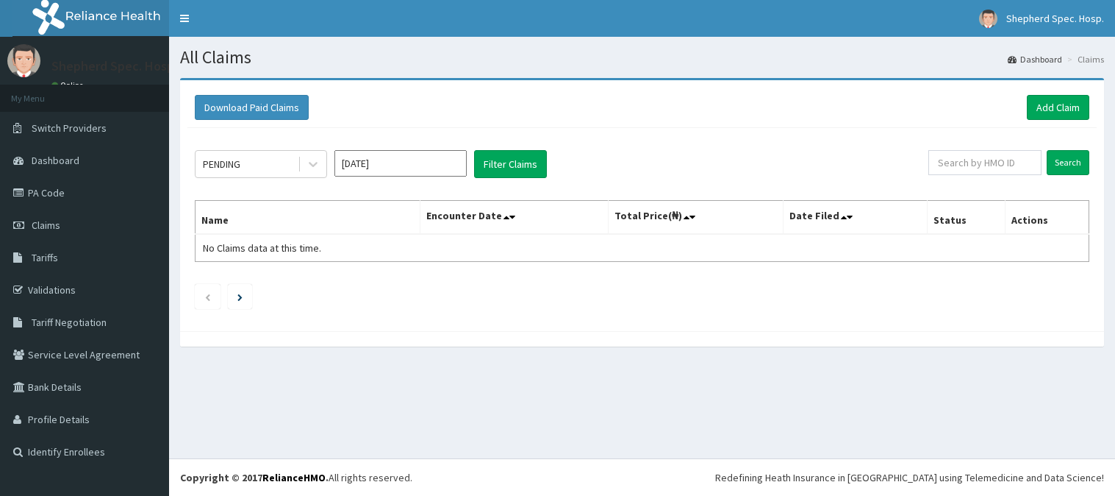
click at [1013, 155] on input "text" at bounding box center [985, 162] width 113 height 25
type input "RUY/10036/B"
click at [1068, 181] on div "PENDING [DATE] Filter Claims RUY/10036/B Search Name Encounter Date Total Price…" at bounding box center [642, 226] width 910 height 196
click at [1067, 171] on input "Search" at bounding box center [1068, 162] width 43 height 25
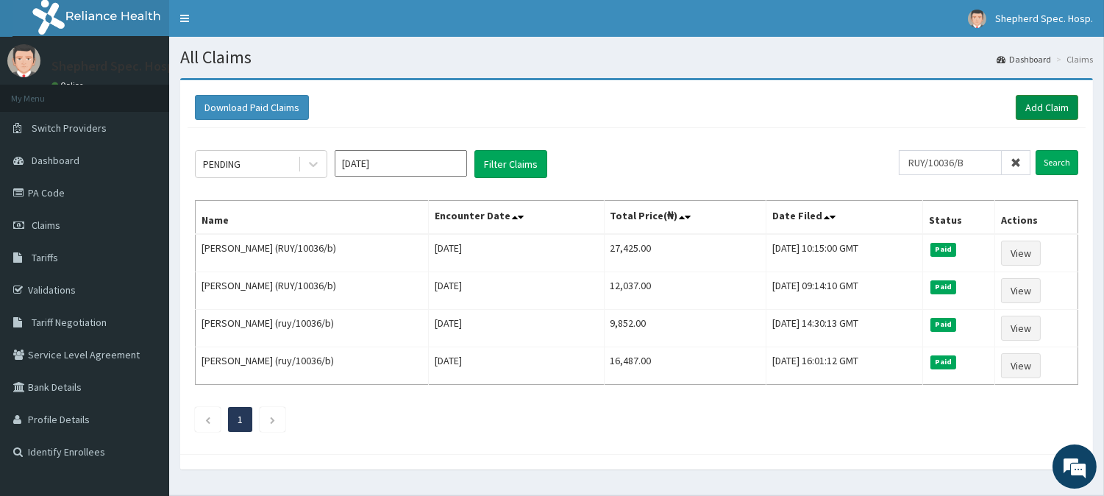
click at [1061, 112] on link "Add Claim" at bounding box center [1046, 107] width 62 height 25
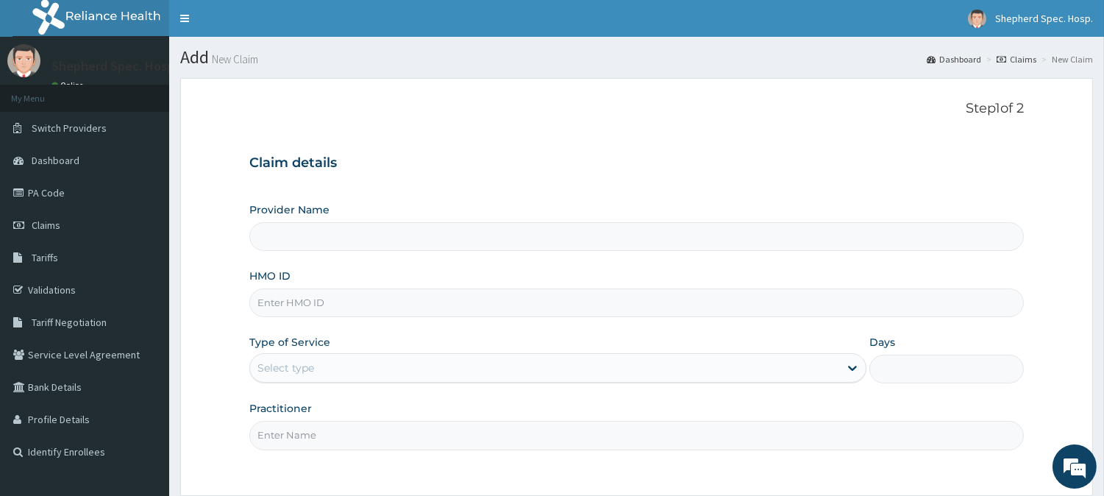
click at [522, 299] on input "HMO ID" at bounding box center [636, 302] width 774 height 29
paste input "RUY/10036/B"
type input "RUY/10036/B"
type input "Shepherd Specialist Hospital(festac)"
type input "RUY/10036/B"
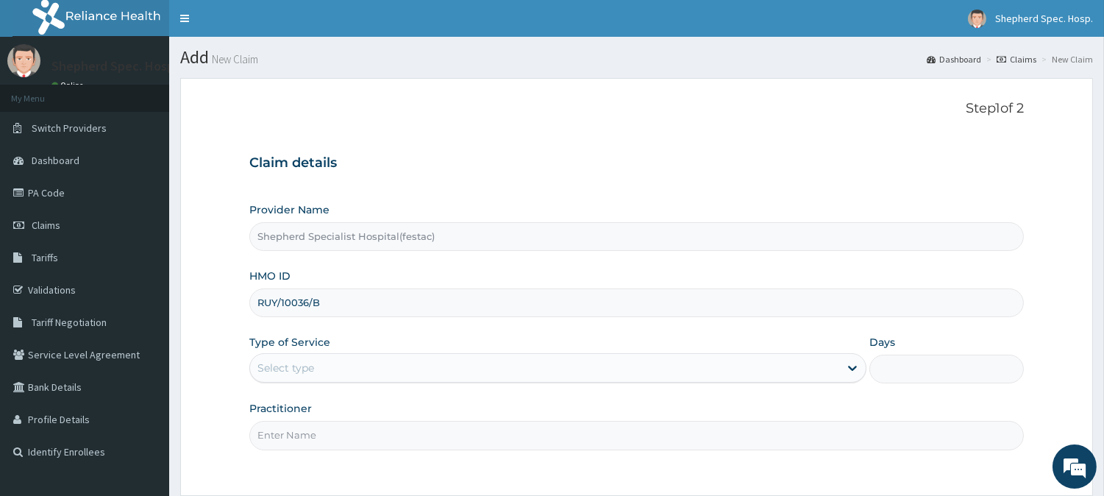
drag, startPoint x: 625, startPoint y: 152, endPoint x: 626, endPoint y: 166, distance: 14.0
click at [626, 152] on div "Claim details Provider Name Shepherd Specialist Hospital(festac) HMO ID RUY/100…" at bounding box center [636, 294] width 774 height 309
click at [468, 357] on div "Select type" at bounding box center [544, 368] width 589 height 24
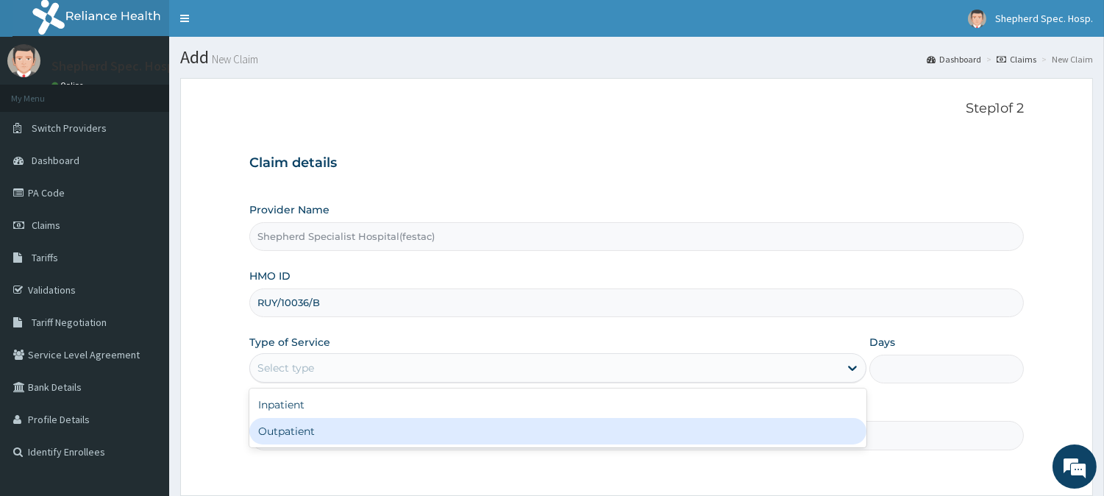
click at [415, 424] on div "Outpatient" at bounding box center [557, 431] width 617 height 26
type input "1"
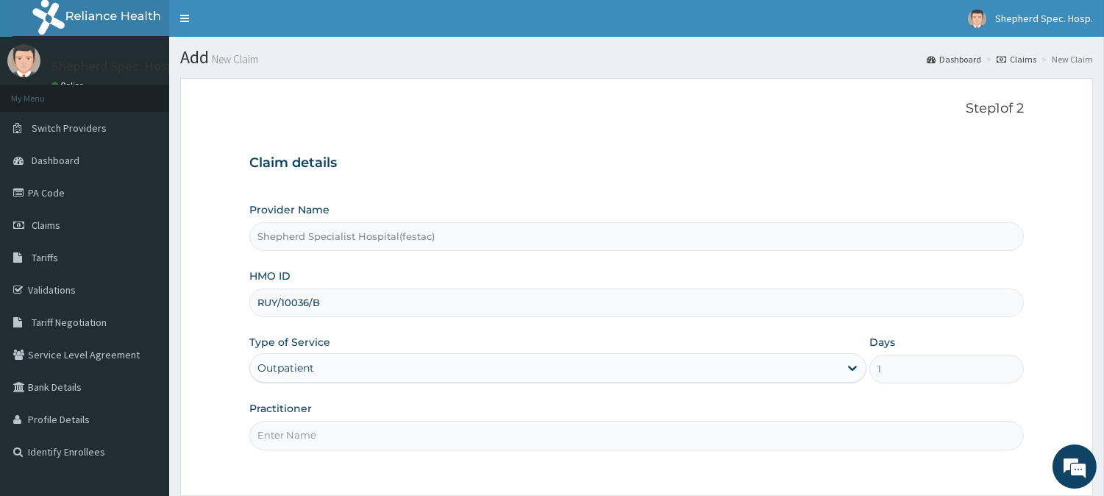
click at [413, 430] on input "Practitioner" at bounding box center [636, 435] width 774 height 29
type input "DR CHRIS"
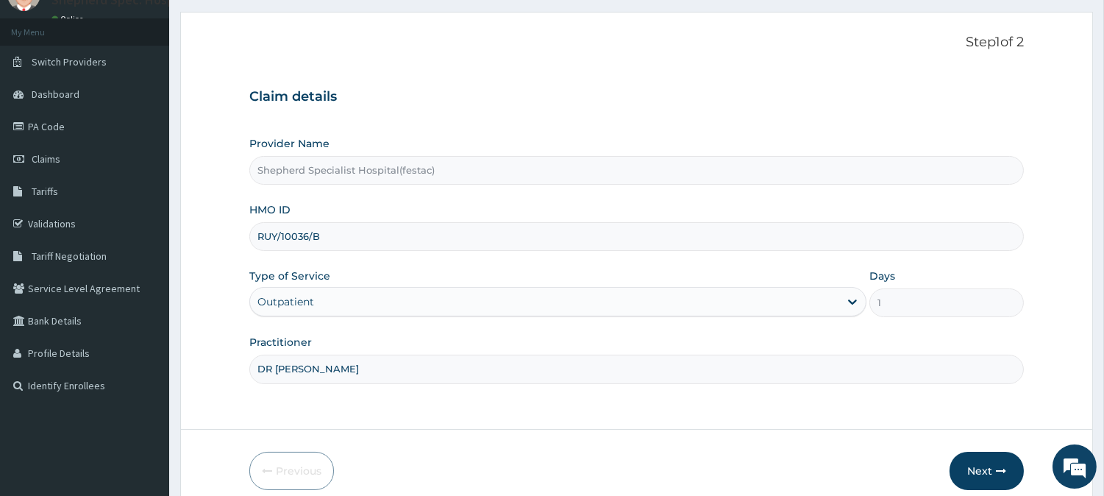
scroll to position [131, 0]
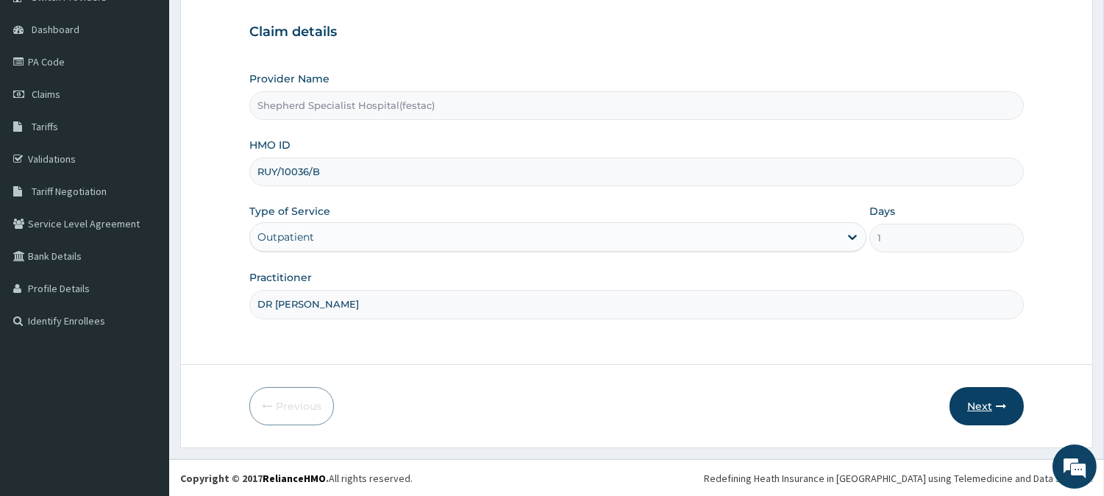
click at [971, 402] on button "Next" at bounding box center [986, 406] width 74 height 38
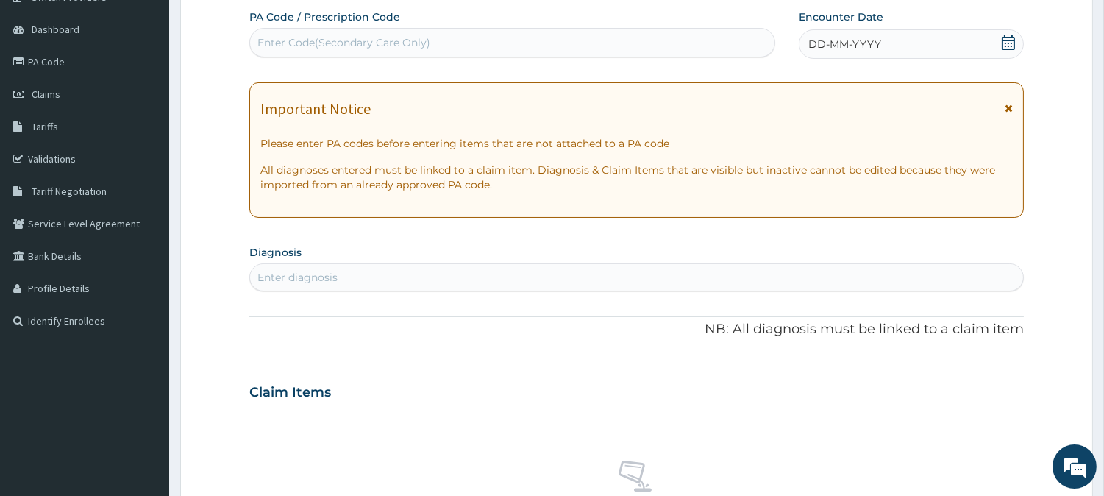
click at [893, 55] on div "DD-MM-YYYY" at bounding box center [911, 43] width 225 height 29
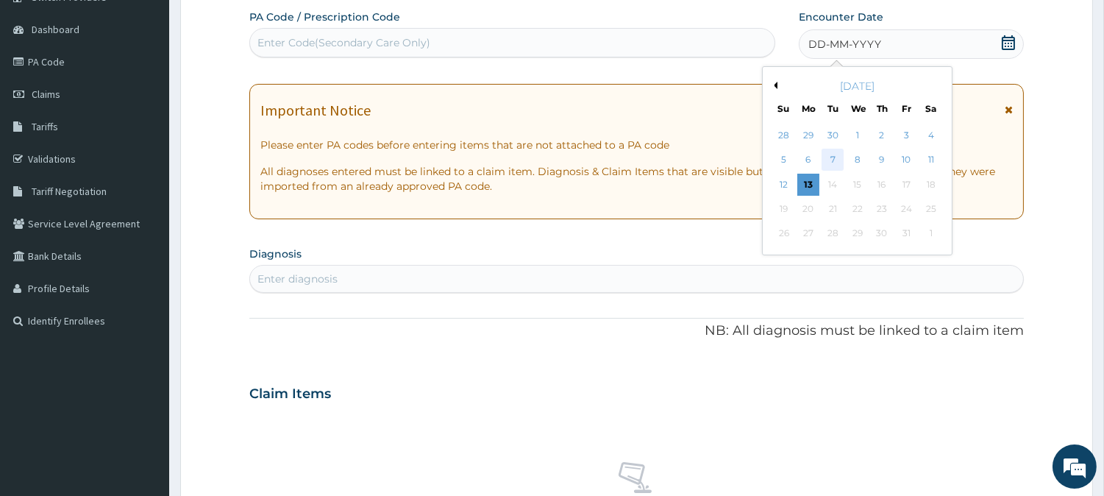
click at [834, 157] on div "7" at bounding box center [832, 160] width 22 height 22
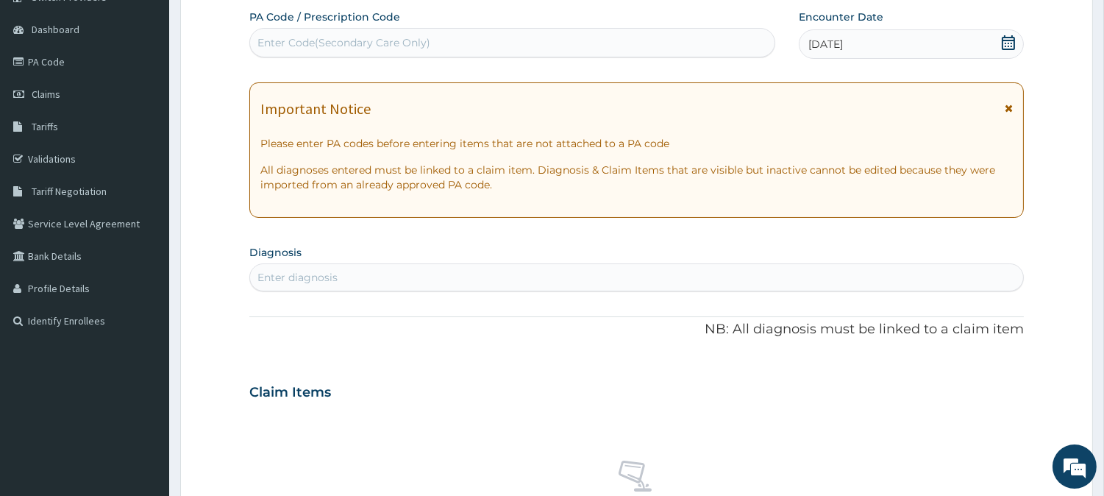
click at [701, 256] on section "Diagnosis Enter diagnosis" at bounding box center [636, 266] width 774 height 50
click at [688, 275] on div "Enter diagnosis" at bounding box center [636, 277] width 773 height 24
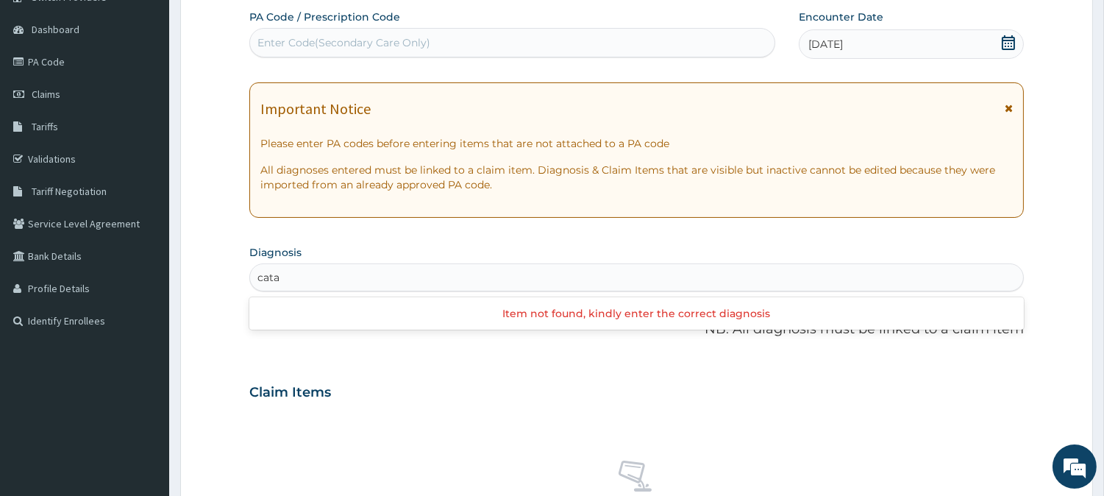
type input "cat"
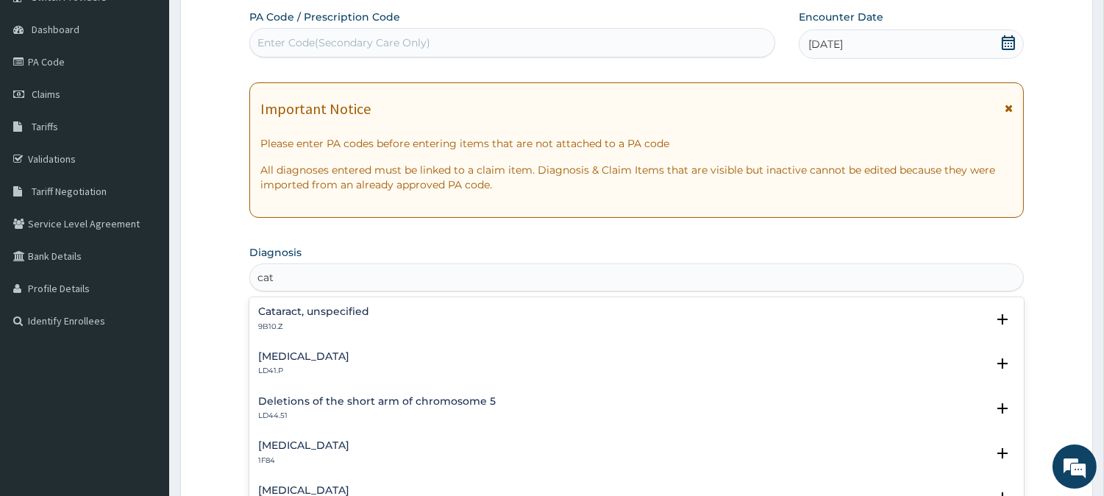
click at [333, 319] on div "Cataract, unspecified 9B10.Z" at bounding box center [313, 319] width 111 height 26
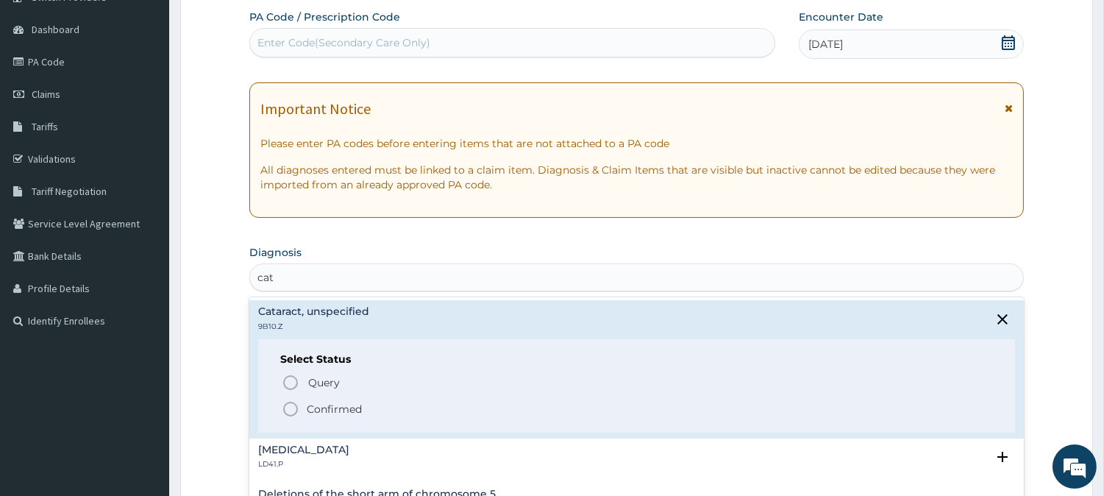
click at [287, 410] on icon "status option filled" at bounding box center [291, 409] width 18 height 18
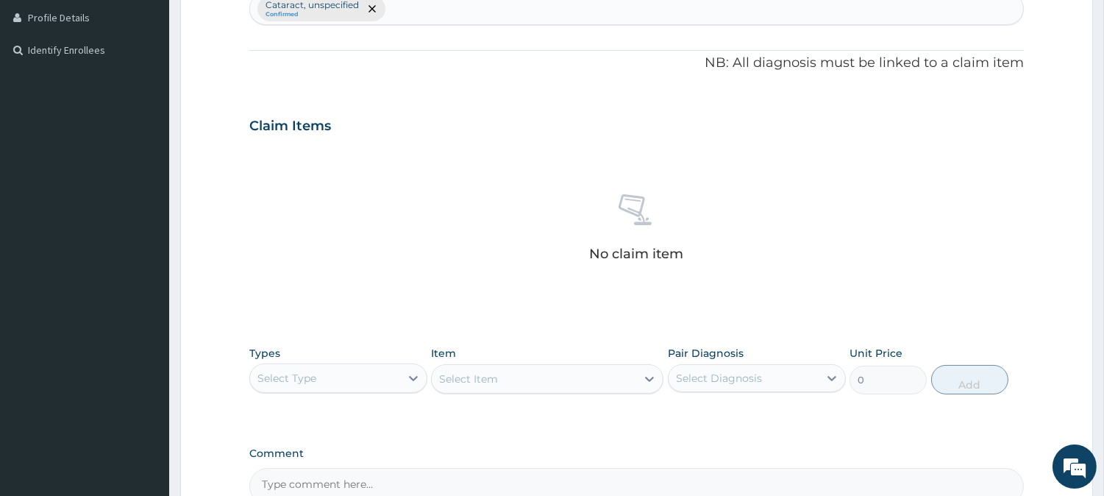
scroll to position [540, 0]
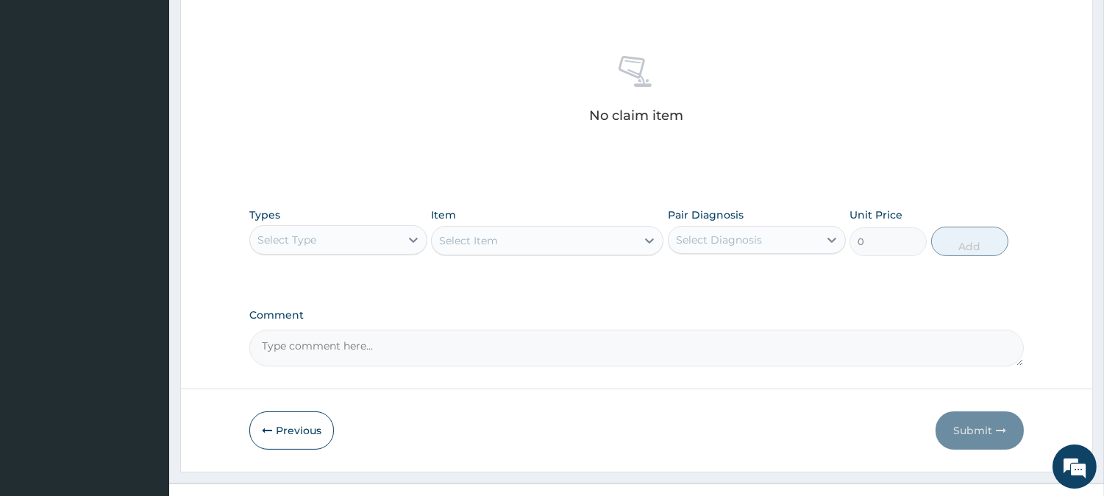
click at [354, 251] on div "Select Type" at bounding box center [338, 239] width 178 height 29
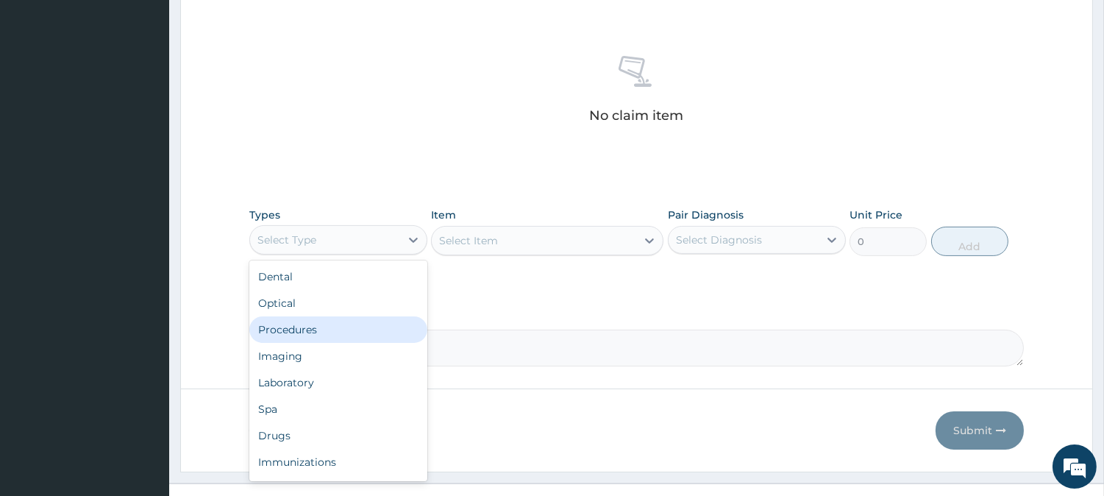
click at [329, 321] on div "Procedures" at bounding box center [338, 329] width 178 height 26
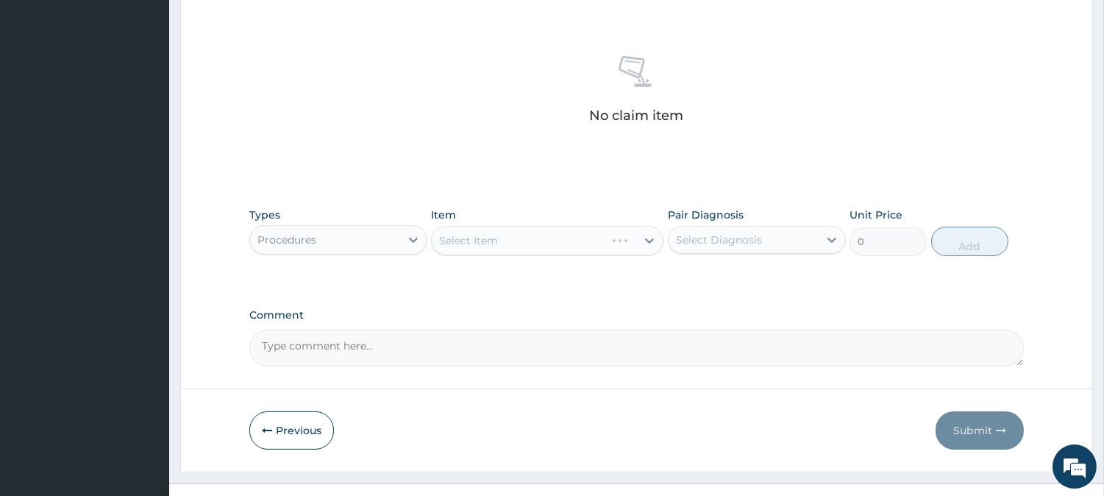
click at [544, 240] on div "Select Item" at bounding box center [547, 240] width 232 height 29
click at [542, 240] on div "Select Item" at bounding box center [534, 241] width 204 height 24
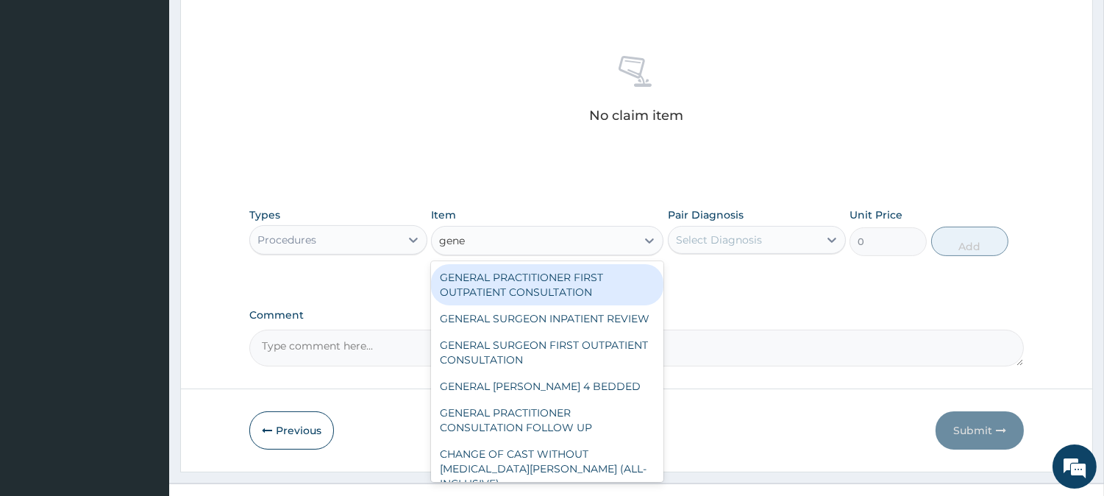
type input "gener"
drag, startPoint x: 546, startPoint y: 283, endPoint x: 554, endPoint y: 284, distance: 7.4
click at [546, 284] on div "GENERAL PRACTITIONER FIRST OUTPATIENT CONSULTATION" at bounding box center [547, 284] width 232 height 41
type input "4500"
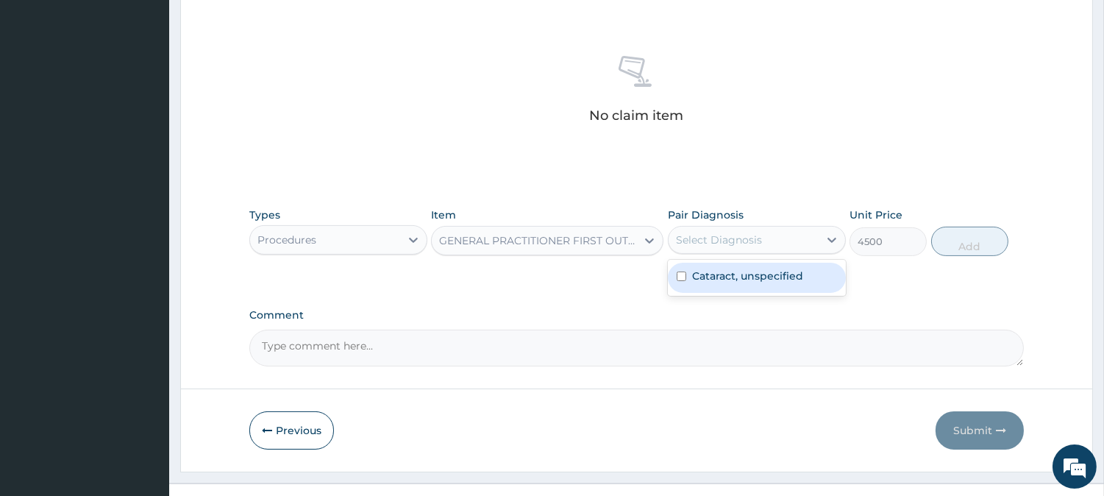
click at [689, 241] on div "Select Diagnosis" at bounding box center [719, 239] width 86 height 15
drag, startPoint x: 693, startPoint y: 274, endPoint x: 927, endPoint y: 274, distance: 233.8
click at [695, 274] on label "Cataract, unspecified" at bounding box center [747, 275] width 111 height 15
checkbox input "true"
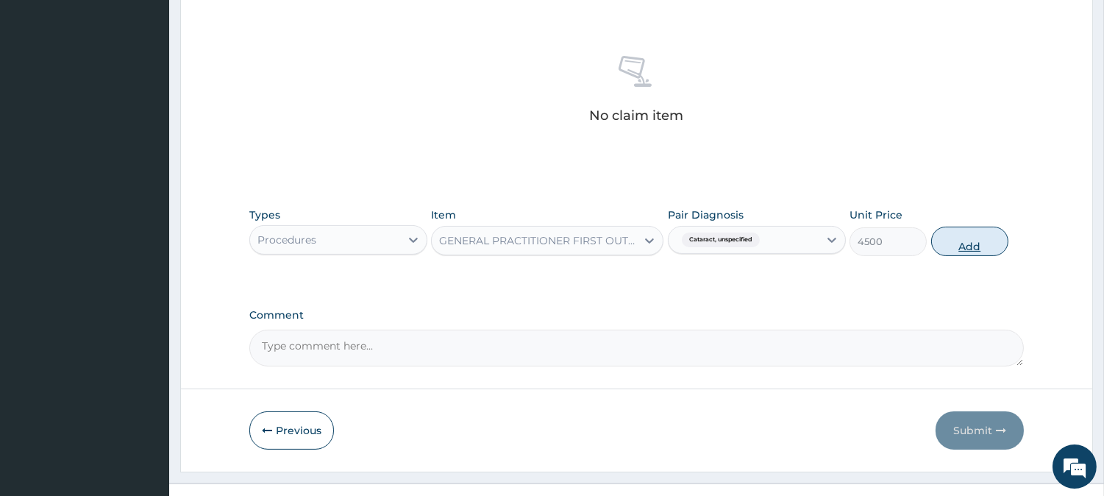
click at [960, 240] on button "Add" at bounding box center [969, 240] width 77 height 29
type input "0"
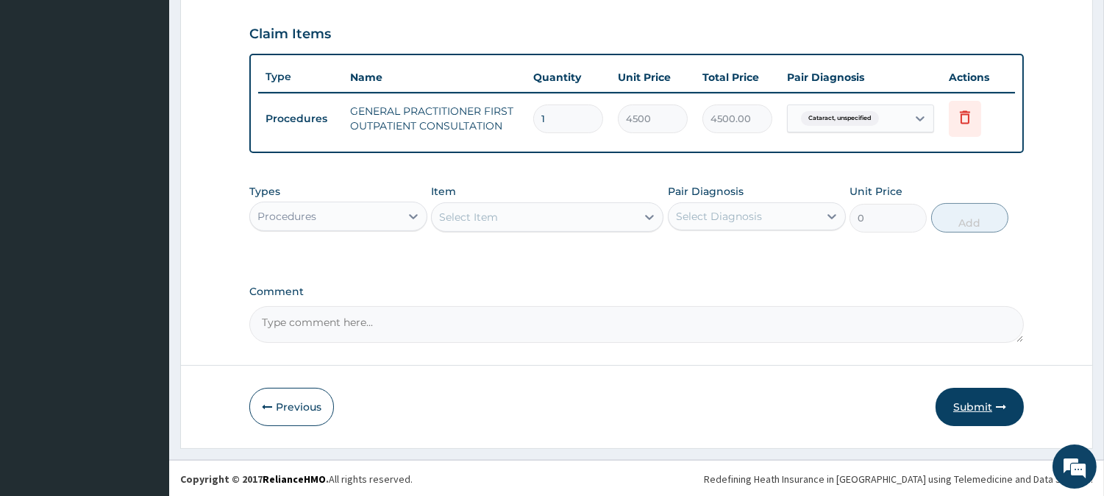
click at [984, 407] on button "Submit" at bounding box center [979, 406] width 88 height 38
